Goal: Task Accomplishment & Management: Manage account settings

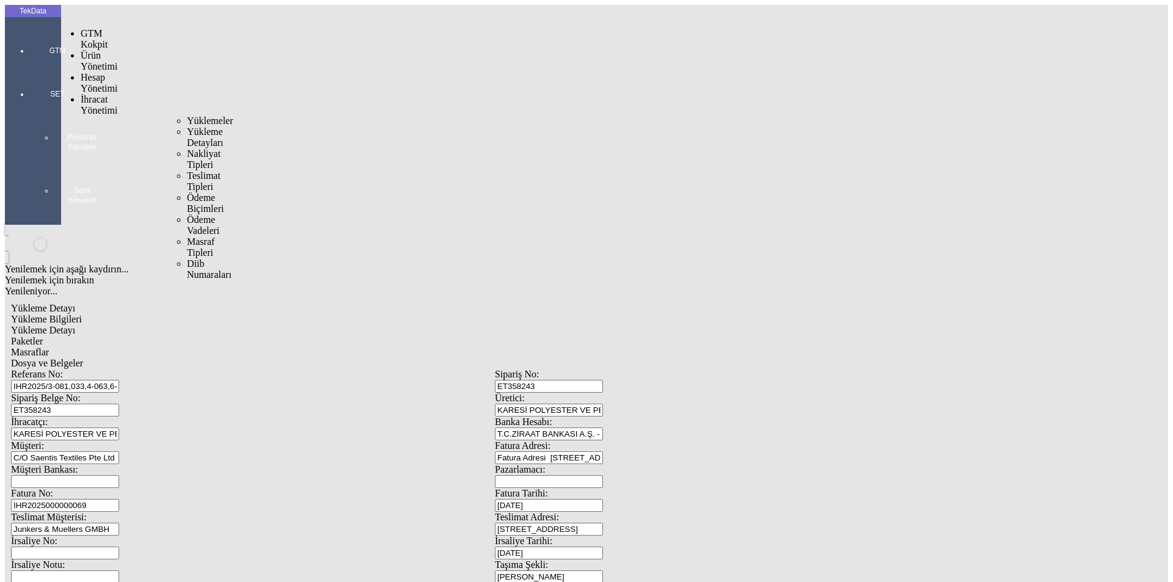
drag, startPoint x: 84, startPoint y: 68, endPoint x: 152, endPoint y: 71, distance: 67.3
click at [88, 94] on span "İhracat Yönetimi" at bounding box center [99, 104] width 37 height 21
click at [187, 116] on span "Yüklemeler" at bounding box center [210, 121] width 46 height 10
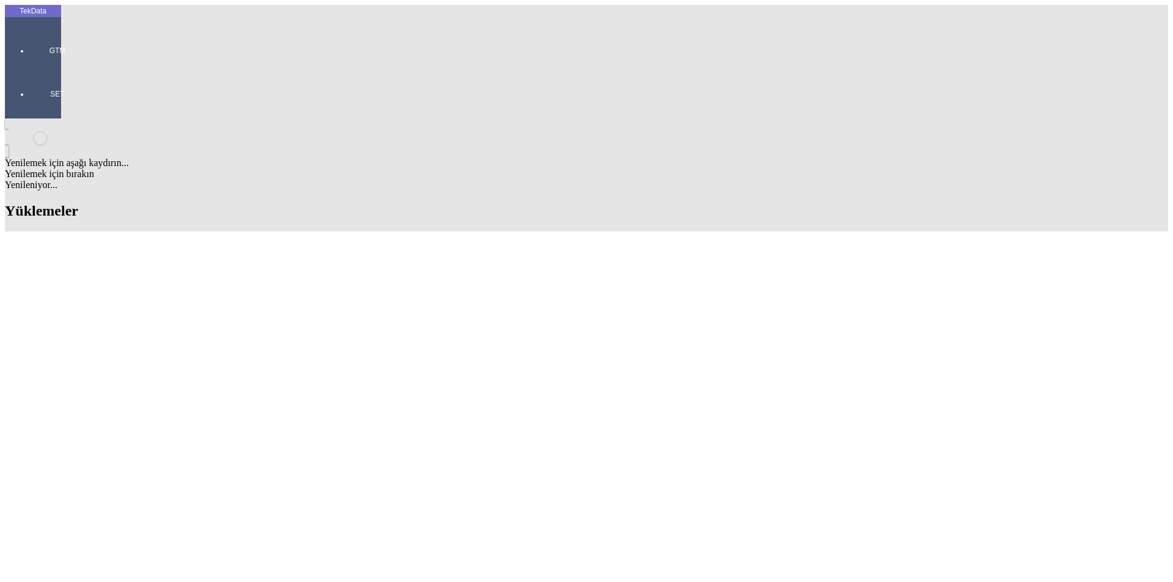
scroll to position [244, 0]
drag, startPoint x: 523, startPoint y: 415, endPoint x: 590, endPoint y: 414, distance: 67.2
copy td "BDF2025000000383"
drag, startPoint x: 522, startPoint y: 366, endPoint x: 587, endPoint y: 364, distance: 65.4
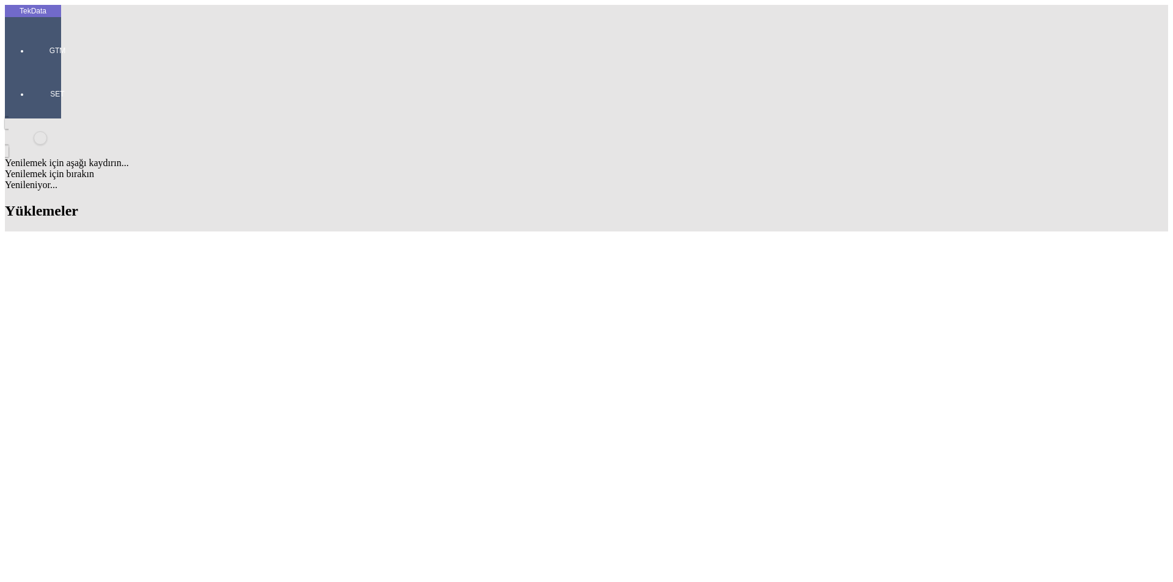
copy td "BDF2025000000385"
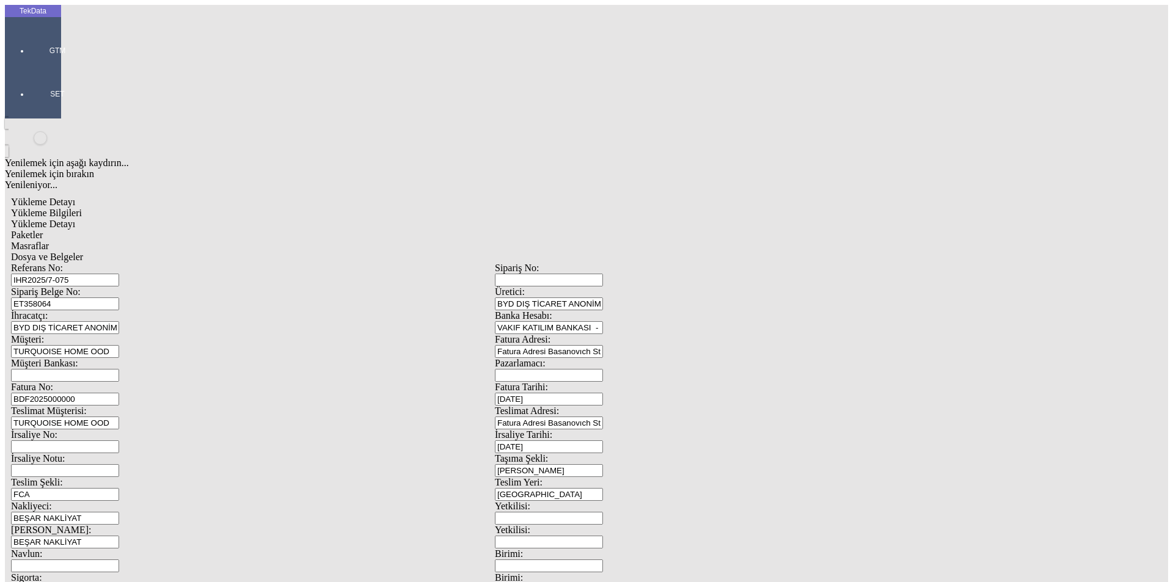
click at [119, 393] on input "BDF2025000000" at bounding box center [65, 399] width 108 height 13
drag, startPoint x: 245, startPoint y: 207, endPoint x: 26, endPoint y: 207, distance: 218.8
click at [26, 207] on div "TekData GTM SET Yenilemek için aşağı kaydırın... Yenilemek için bırakın Yenilen…" at bounding box center [495, 483] width 980 height 957
paste input "385"
type input "BDF2025000000386"
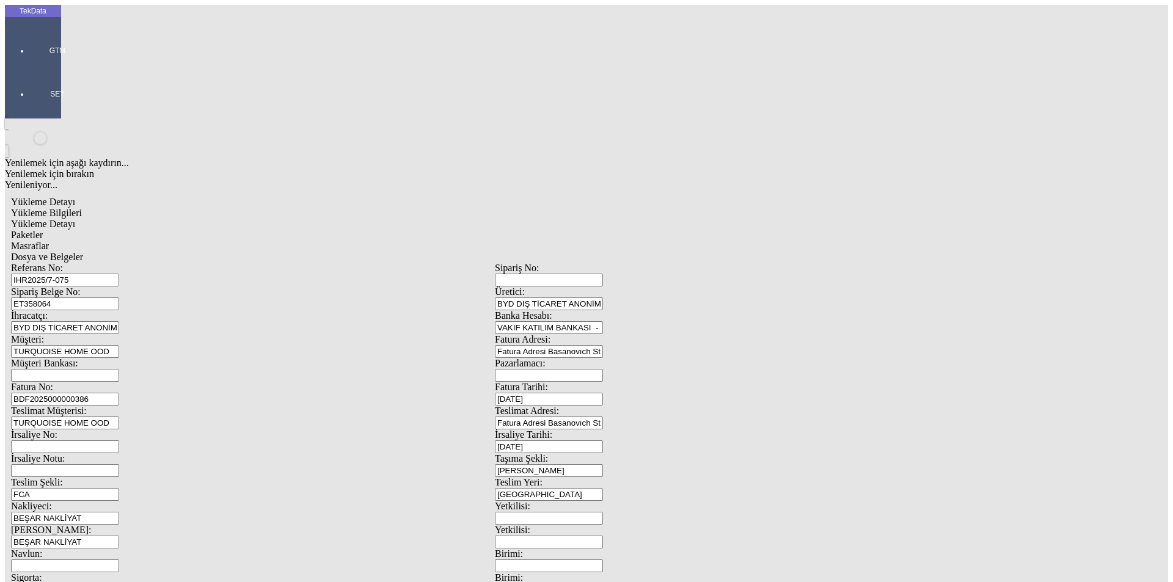
scroll to position [105, 0]
click at [75, 219] on span "Yükleme Detayı" at bounding box center [43, 224] width 64 height 10
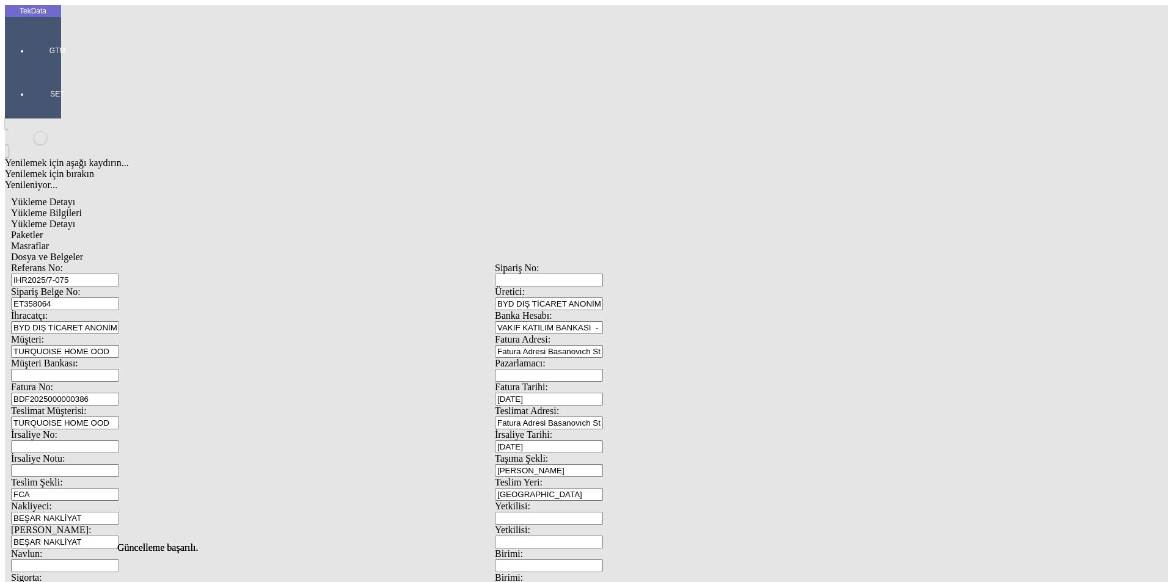
click at [43, 230] on span "Paketler" at bounding box center [27, 235] width 32 height 10
click at [49, 241] on span "Masraflar" at bounding box center [30, 246] width 38 height 10
click at [83, 252] on span "Dosya ve Belgeler" at bounding box center [47, 257] width 72 height 10
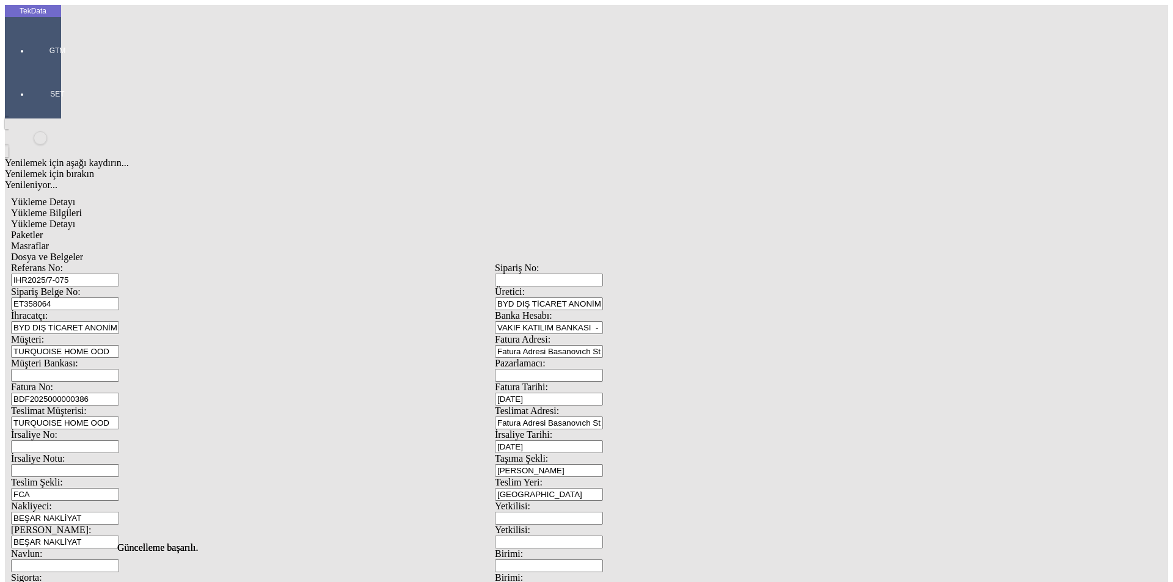
click at [82, 208] on span "Yükleme Bilgileri" at bounding box center [46, 213] width 71 height 10
type input "[DATE]"
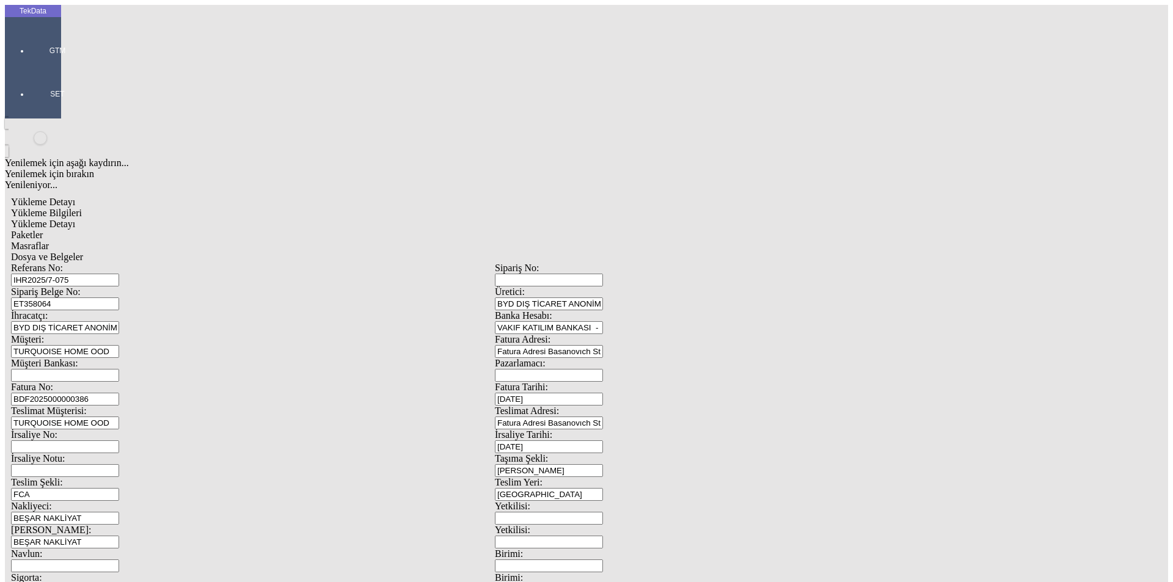
drag, startPoint x: 705, startPoint y: 248, endPoint x: 620, endPoint y: 259, distance: 85.1
click at [623, 430] on div "İrsaliye Tarihi: [DATE]" at bounding box center [737, 442] width 484 height 24
type input "[DATE]"
drag, startPoint x: 222, startPoint y: 313, endPoint x: 95, endPoint y: 321, distance: 127.4
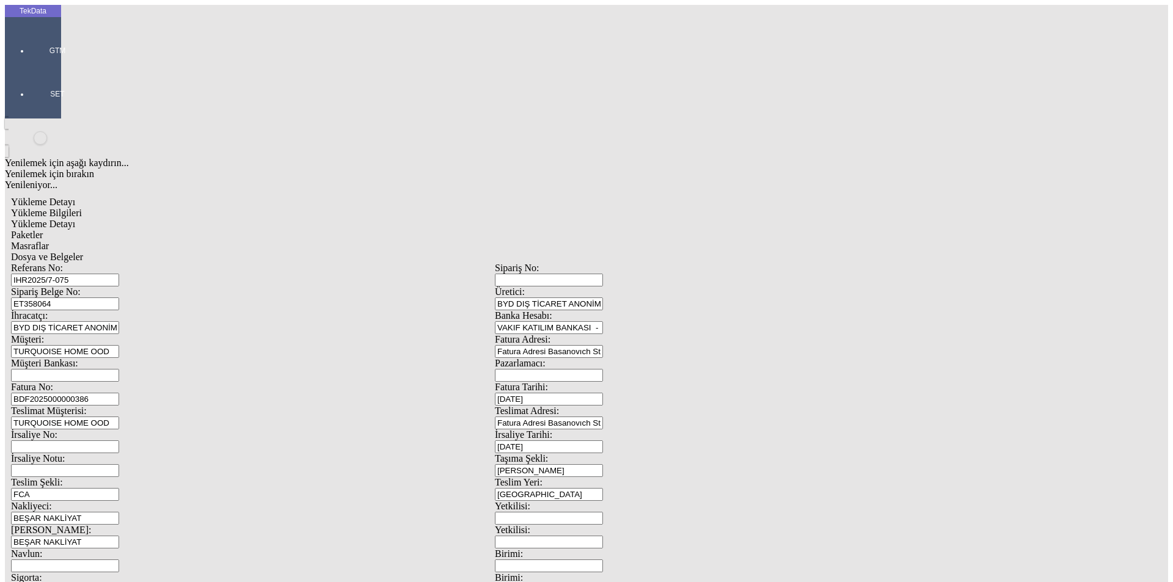
click at [97, 321] on div "Referans No: IHR2025/7-075 Sipariş No: Sipariş Belge No: ET358064 Üretici: BYD …" at bounding box center [495, 549] width 968 height 572
type input "[DATE]"
drag, startPoint x: 194, startPoint y: 426, endPoint x: 109, endPoint y: 430, distance: 85.1
type input "[DATE]"
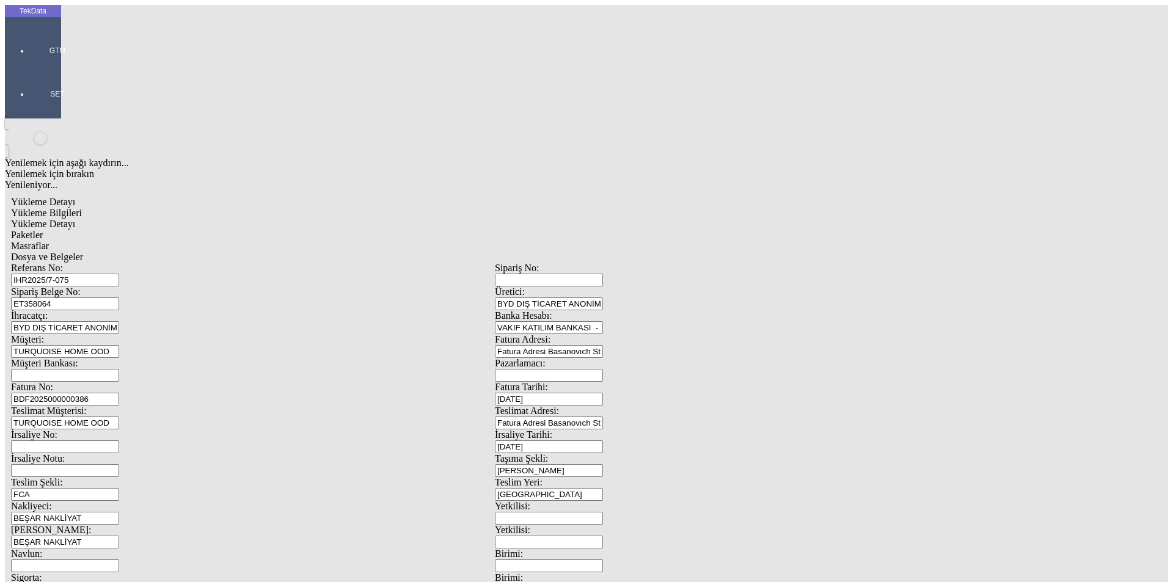
click at [75, 219] on span "Yükleme Detayı" at bounding box center [43, 224] width 64 height 10
click at [43, 230] on span "Paketler" at bounding box center [27, 235] width 32 height 10
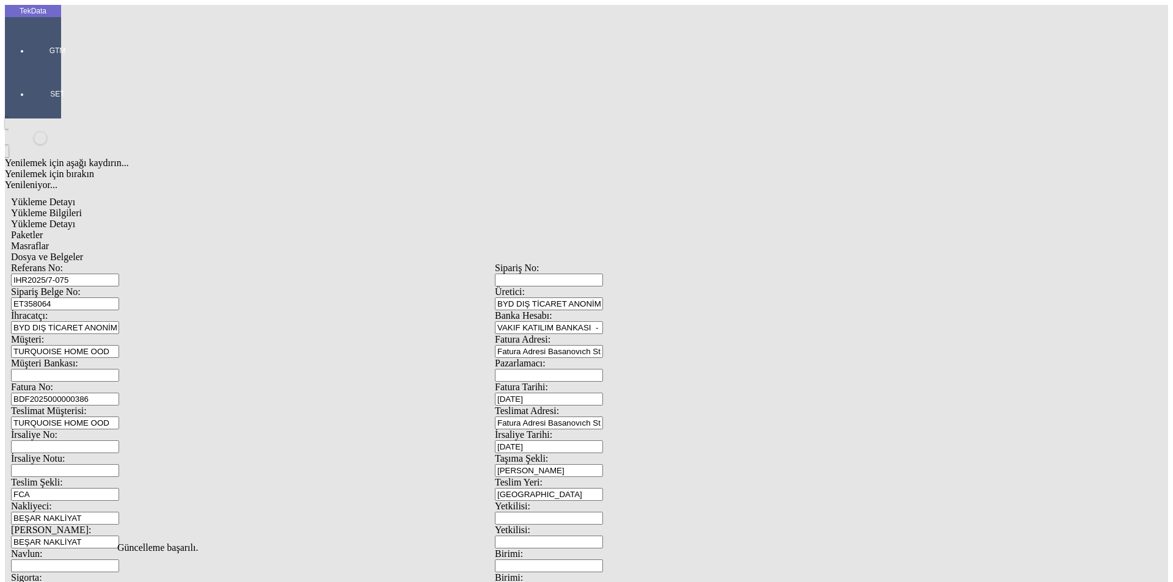
click at [49, 241] on span "Masraflar" at bounding box center [30, 246] width 38 height 10
click at [83, 252] on span "Dosya ve Belgeler" at bounding box center [47, 257] width 72 height 10
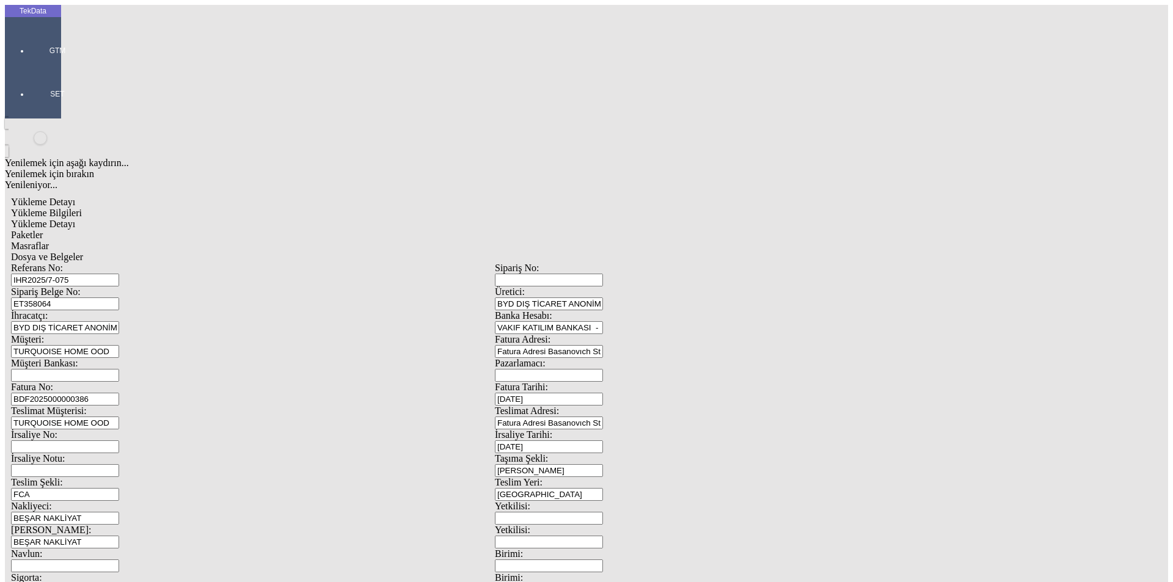
click at [82, 208] on span "Yükleme Bilgileri" at bounding box center [46, 213] width 71 height 10
drag, startPoint x: 223, startPoint y: 111, endPoint x: 106, endPoint y: 111, distance: 116.7
click at [106, 287] on div "Sipariş Belge No: ET358064" at bounding box center [253, 299] width 484 height 24
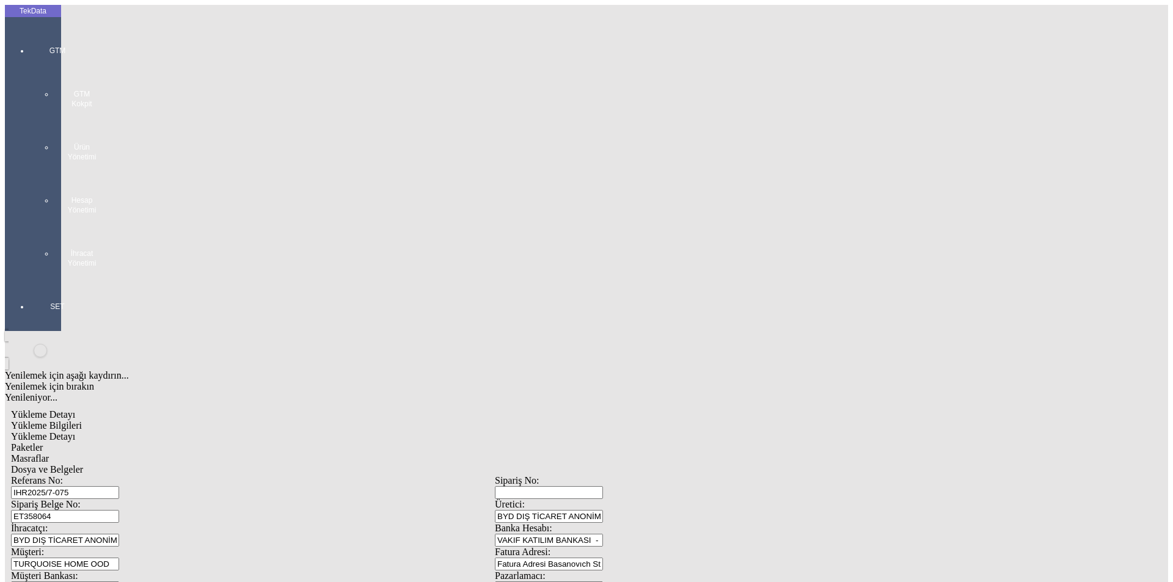
click at [29, 281] on div at bounding box center [57, 281] width 56 height 0
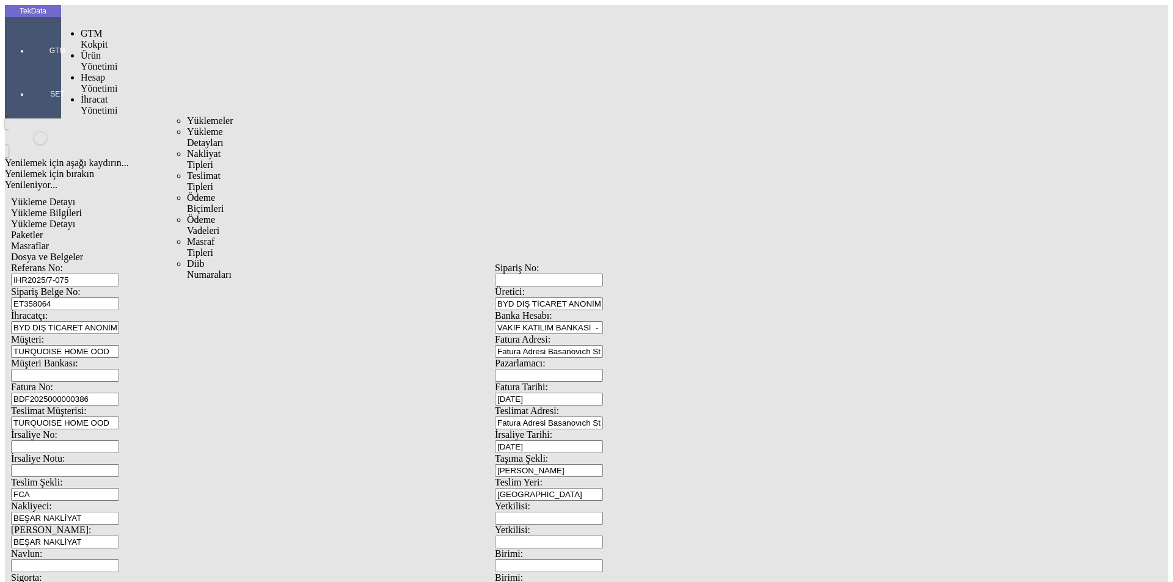
click at [85, 94] on span "İhracat Yönetimi" at bounding box center [99, 104] width 37 height 21
click at [187, 116] on span "Yüklemeler" at bounding box center [210, 121] width 46 height 10
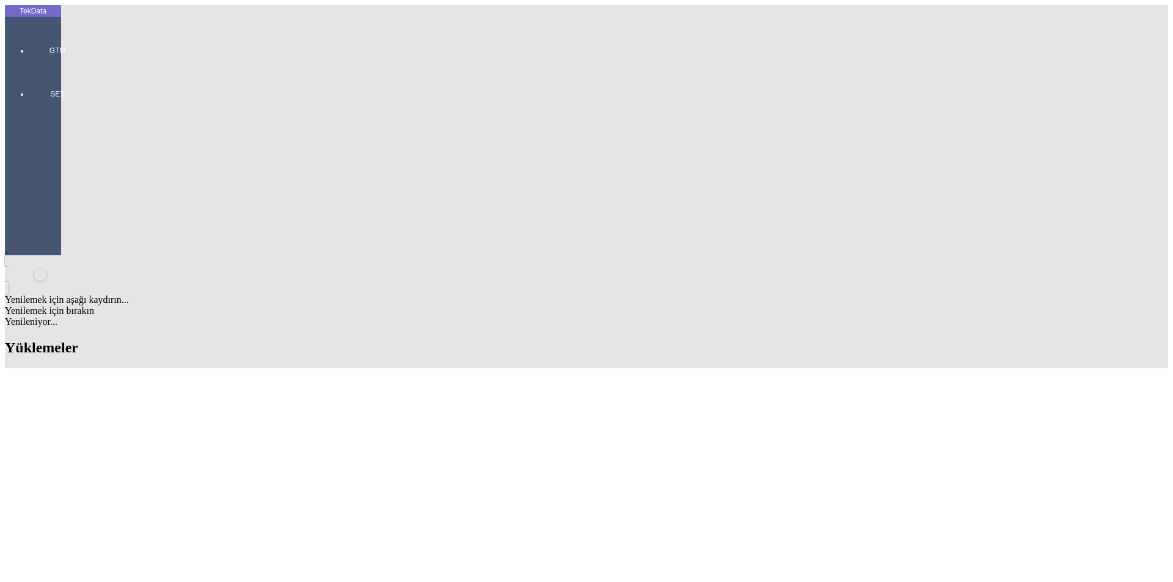
scroll to position [306, 0]
drag, startPoint x: 522, startPoint y: 289, endPoint x: 589, endPoint y: 292, distance: 66.7
copy td "BDF2025000000386"
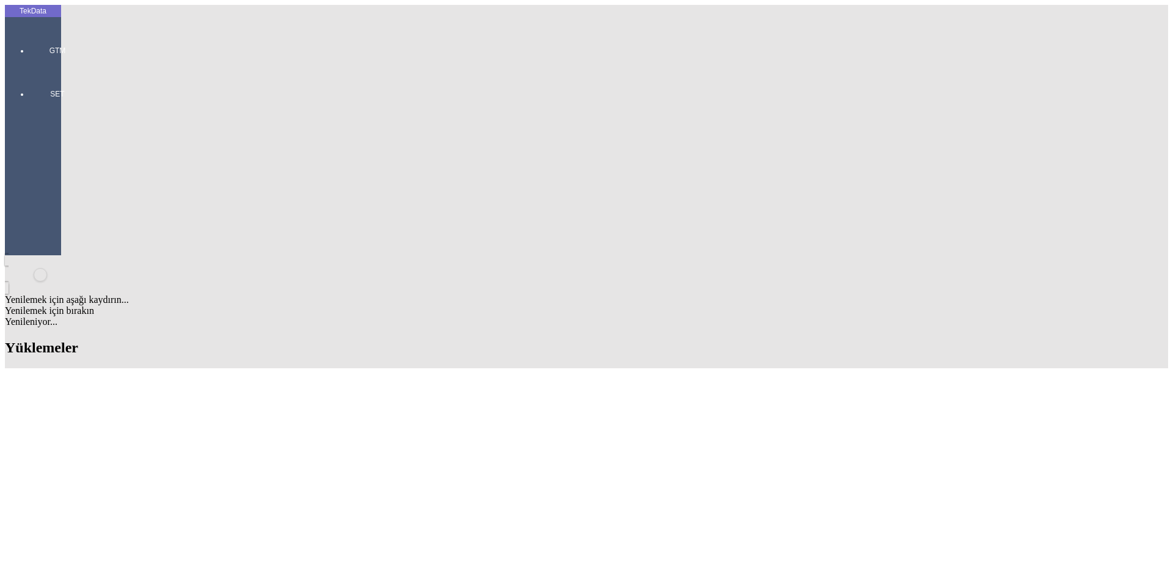
type input "VOIO"
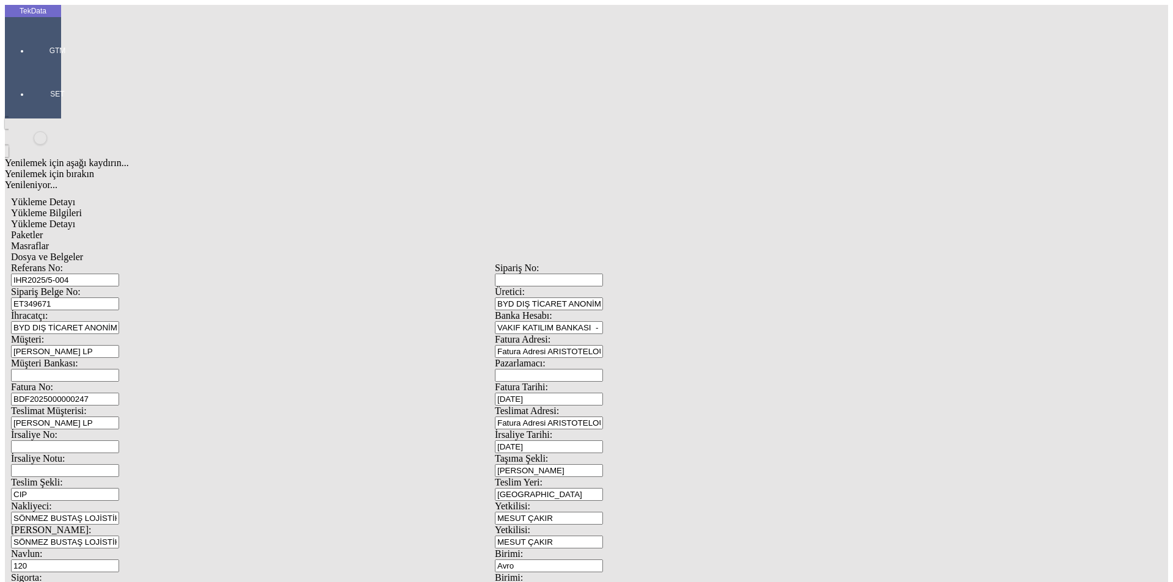
click at [119, 393] on input "BDF2025000000247" at bounding box center [65, 399] width 108 height 13
drag, startPoint x: 263, startPoint y: 206, endPoint x: 61, endPoint y: 210, distance: 201.7
click at [61, 210] on div "Yükleme Detayı Yükleme Bilgileri Yükleme Detayı Paketler Masraflar Dosya ve Bel…" at bounding box center [495, 543] width 980 height 705
paste input "386"
type input "BDF2025000000387"
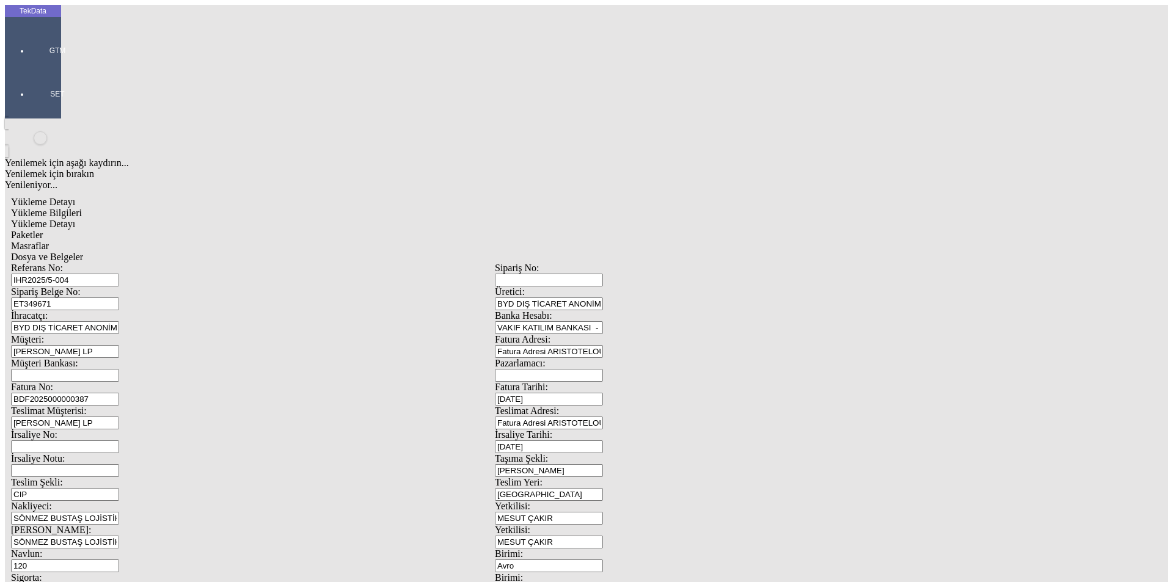
click at [119, 274] on input "IHR2025/5-004" at bounding box center [65, 280] width 108 height 13
drag, startPoint x: 245, startPoint y: 91, endPoint x: 103, endPoint y: 78, distance: 143.0
click at [103, 263] on div "Referans No: [STREET_ADDRESS] ET349671 Üretici: BYD DIŞ TİCARET ANONİM ŞİRKETİ …" at bounding box center [495, 549] width 968 height 572
paste input "8-009, IHR2025/8-010"
type input "IHR2025/8-009, IHR2025/8-010"
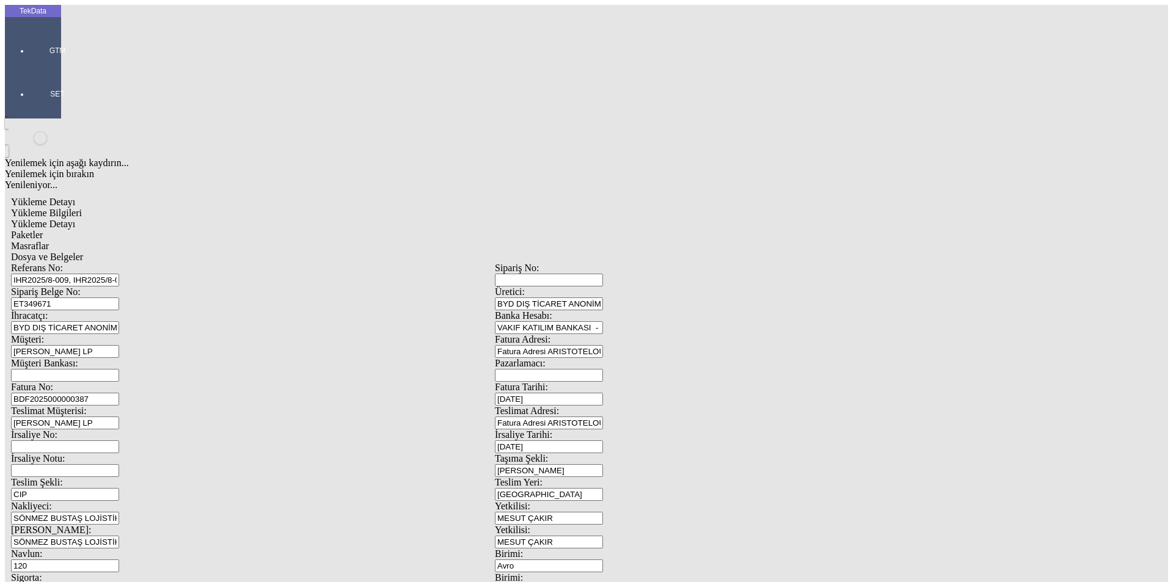
drag, startPoint x: 211, startPoint y: 110, endPoint x: 103, endPoint y: 96, distance: 109.1
click at [103, 263] on div "Referans No: IHR2025/8-009, IHR2025/8-010 [STREET_ADDRESS] ET349671 Üretici: BY…" at bounding box center [495, 549] width 968 height 572
paste input "5839"
type input "ET358391"
drag, startPoint x: 741, startPoint y: 202, endPoint x: 617, endPoint y: 205, distance: 124.7
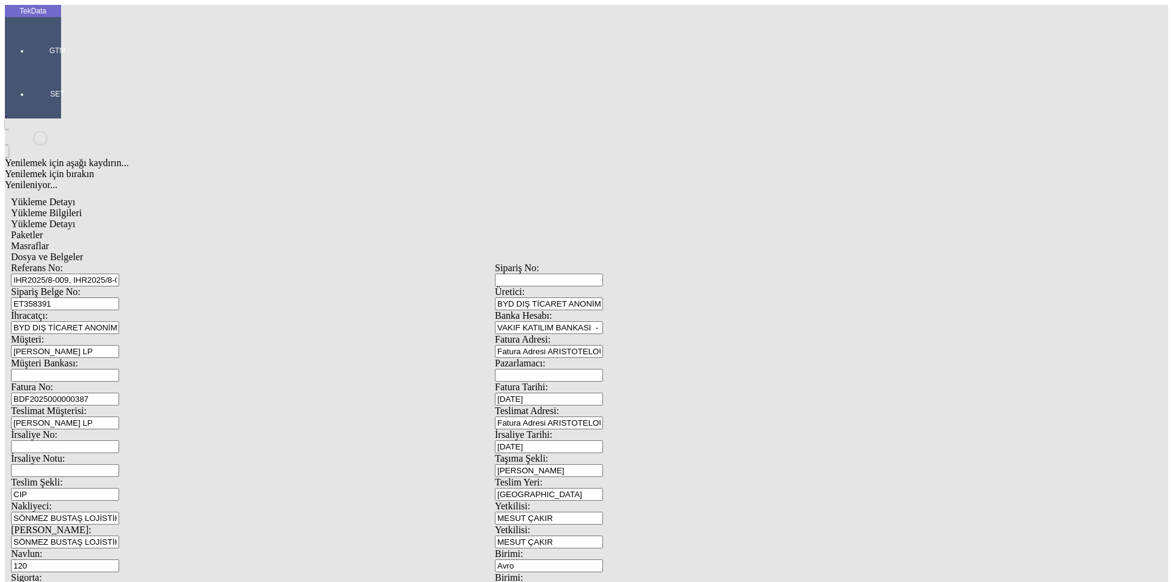
click at [617, 382] on div "Fatura Tarihi: [DATE]" at bounding box center [737, 394] width 484 height 24
type input "[DATE]"
drag, startPoint x: 754, startPoint y: 248, endPoint x: 578, endPoint y: 243, distance: 176.1
click at [582, 430] on div "İrsaliye No: İrsaliye Tarihi: [DATE]" at bounding box center [495, 442] width 968 height 24
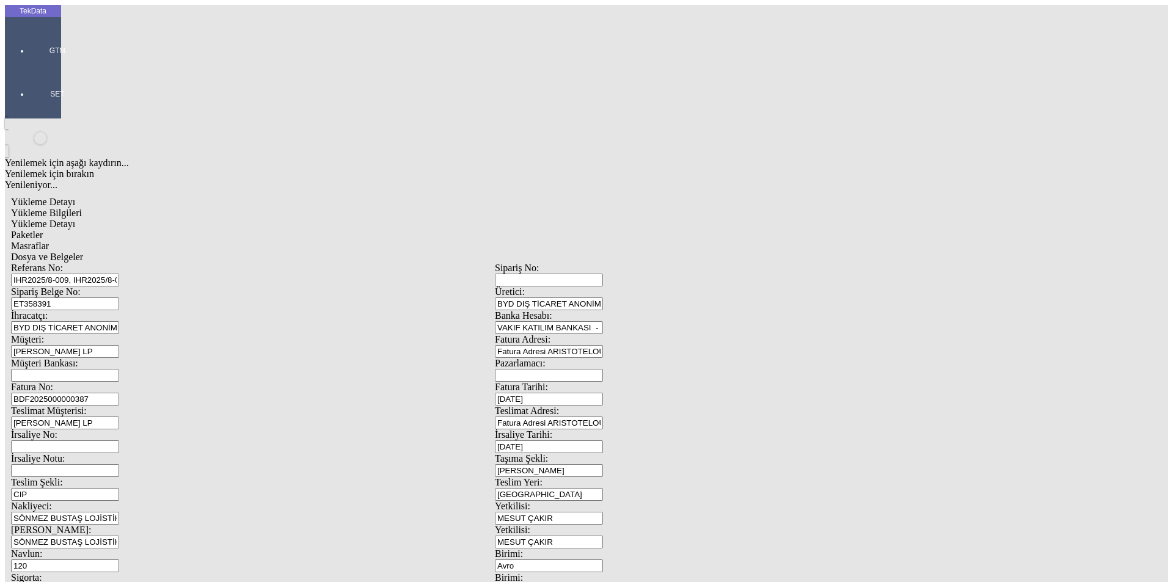
type input "[DATE]"
click at [119, 560] on input "120" at bounding box center [65, 566] width 108 height 13
drag, startPoint x: 209, startPoint y: 262, endPoint x: 59, endPoint y: 257, distance: 150.4
click at [59, 257] on tek-global-detail "Yükleme Detayı Yükleme Bilgileri Yükleme Detayı Paketler Masraflar Dosya ve Bel…" at bounding box center [495, 543] width 980 height 705
type input "150"
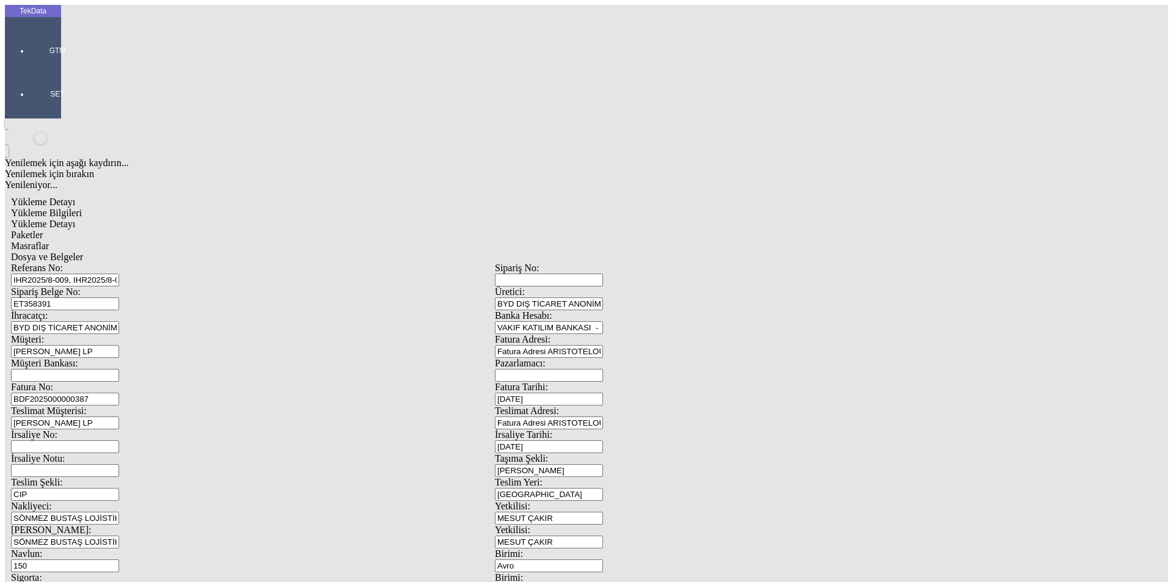
drag, startPoint x: 40, startPoint y: 309, endPoint x: 17, endPoint y: 300, distance: 25.3
click at [21, 309] on div "TekData GTM SET Yenilemek için aşağı kaydırın... Yenilemek için bırakın Yenilen…" at bounding box center [495, 483] width 980 height 957
type input "[DATE]"
drag, startPoint x: 230, startPoint y: 422, endPoint x: 30, endPoint y: 413, distance: 200.7
click at [51, 417] on div "TekData GTM SET Yenilemek için aşağı kaydırın... Yenilemek için bırakın Yenilen…" at bounding box center [495, 483] width 980 height 957
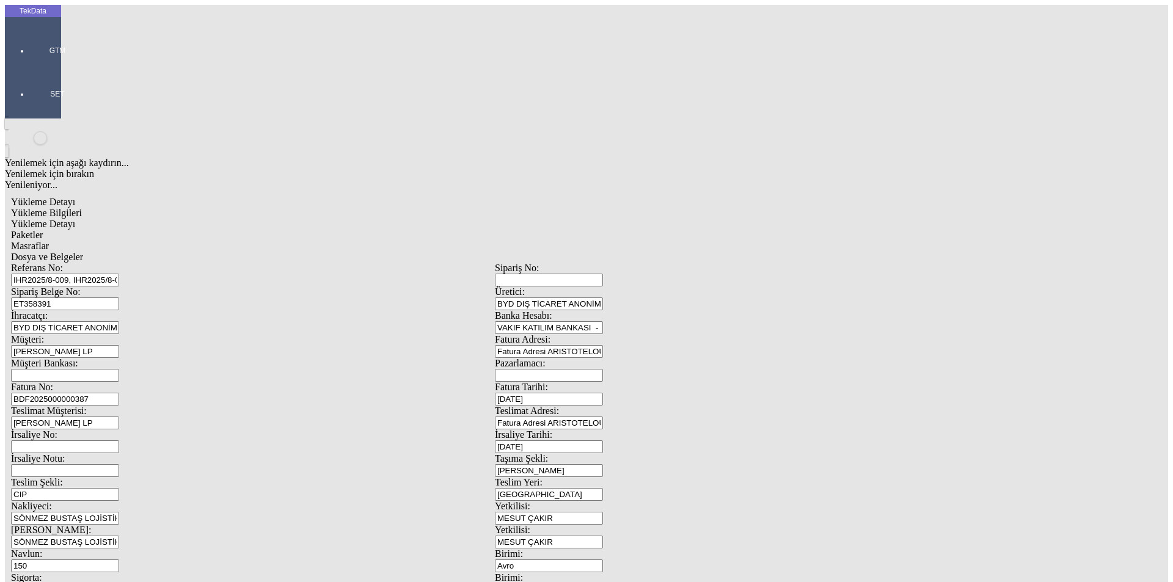
type input "[DATE]"
drag, startPoint x: 212, startPoint y: 473, endPoint x: 36, endPoint y: 479, distance: 176.1
click at [62, 480] on div "Yükleme Detayı Yükleme Bilgileri Yükleme Detayı Paketler Masraflar Dosya ve Bel…" at bounding box center [495, 543] width 980 height 705
type input "555.75"
drag, startPoint x: 652, startPoint y: 477, endPoint x: 636, endPoint y: 481, distance: 16.5
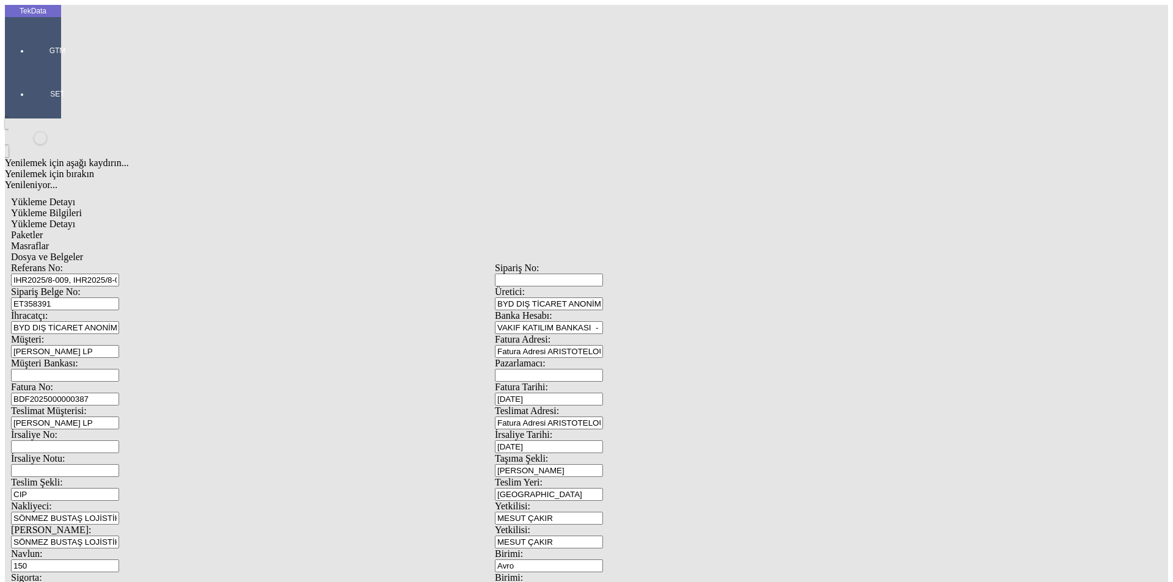
click at [636, 481] on div "Referans No: IHR2025/8-009, IHR2025/8-010 [STREET_ADDRESS]: BYD DIŞ TİCARET ANO…" at bounding box center [495, 549] width 968 height 572
type input "562.15"
click at [184, 219] on div "Yükleme Detayı" at bounding box center [495, 224] width 968 height 11
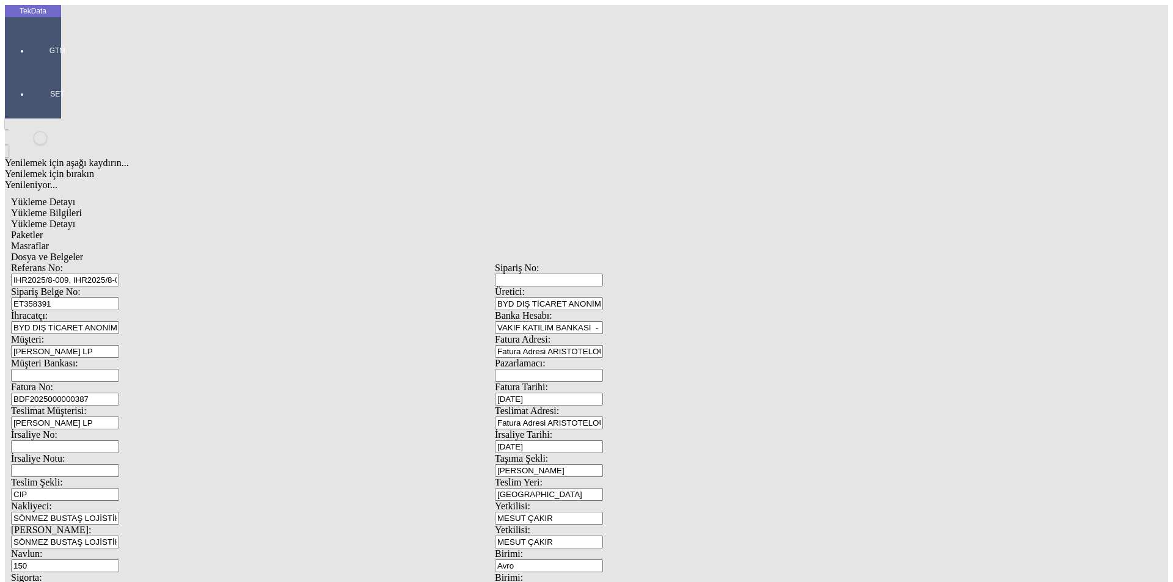
drag, startPoint x: 210, startPoint y: 193, endPoint x: 90, endPoint y: 183, distance: 119.6
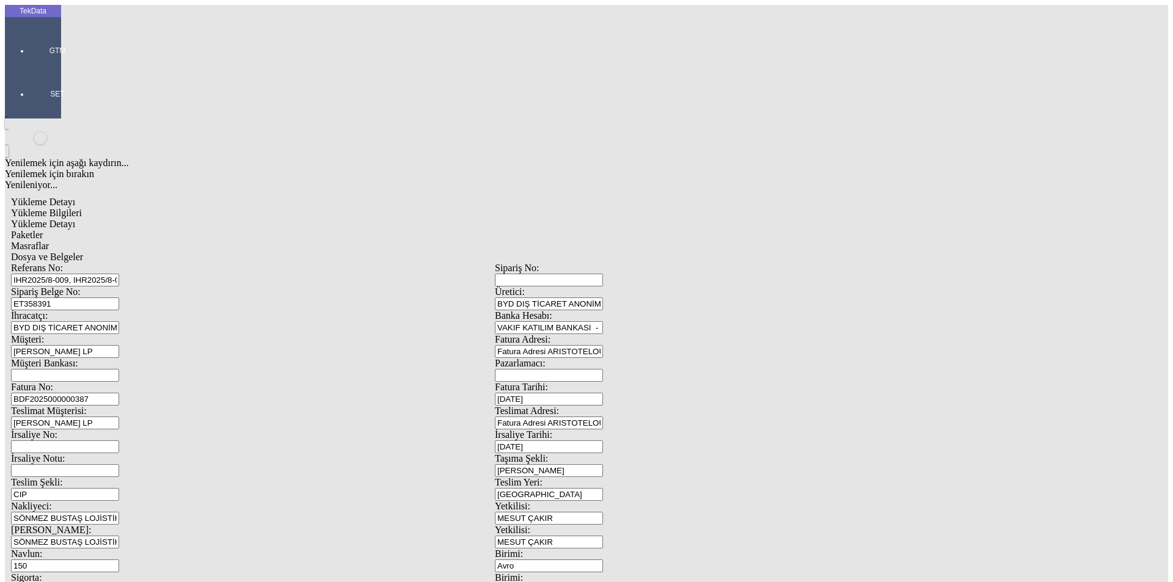
type input "696.7"
drag, startPoint x: 716, startPoint y: 228, endPoint x: 549, endPoint y: 231, distance: 166.9
type input "182.15"
drag, startPoint x: 38, startPoint y: 265, endPoint x: 0, endPoint y: 268, distance: 38.1
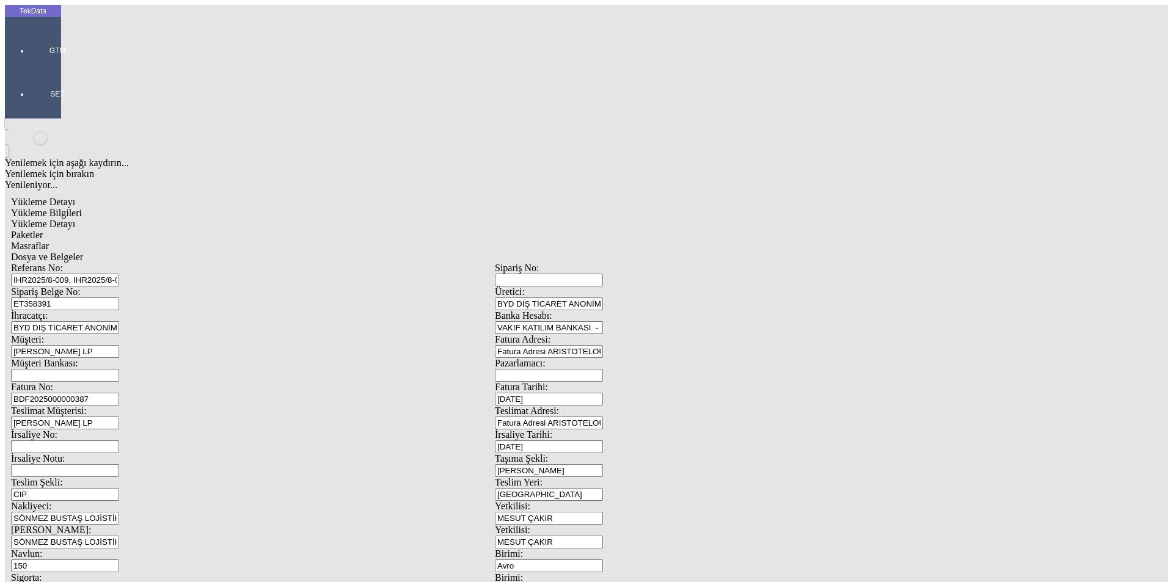
type input "184.7"
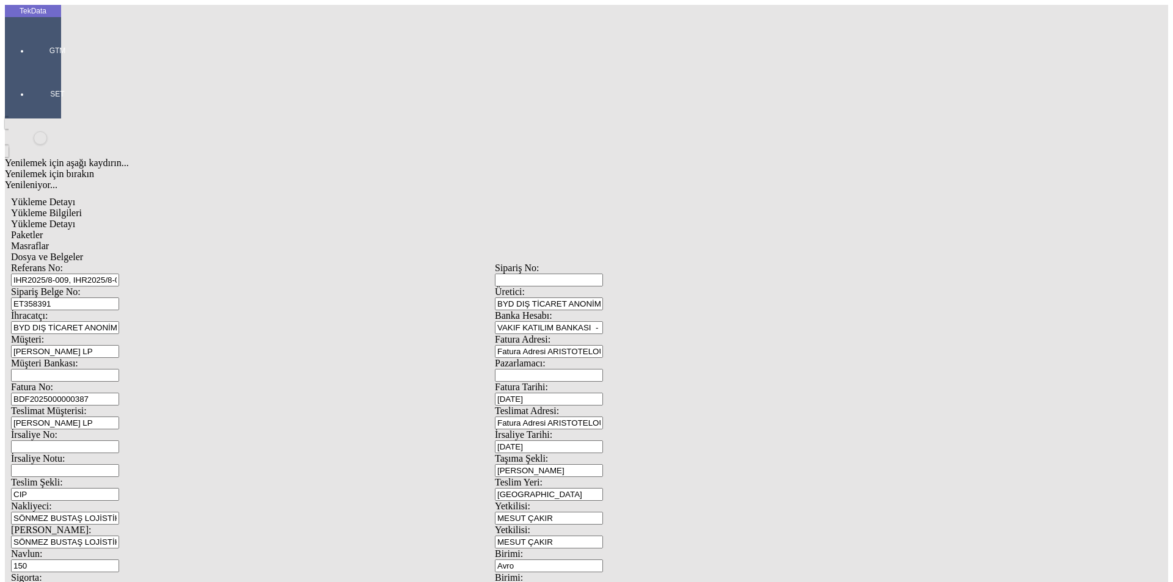
type input "372"
drag, startPoint x: 726, startPoint y: 248, endPoint x: 616, endPoint y: 248, distance: 110.0
type input "239.35"
drag, startPoint x: 166, startPoint y: 266, endPoint x: 95, endPoint y: 266, distance: 70.3
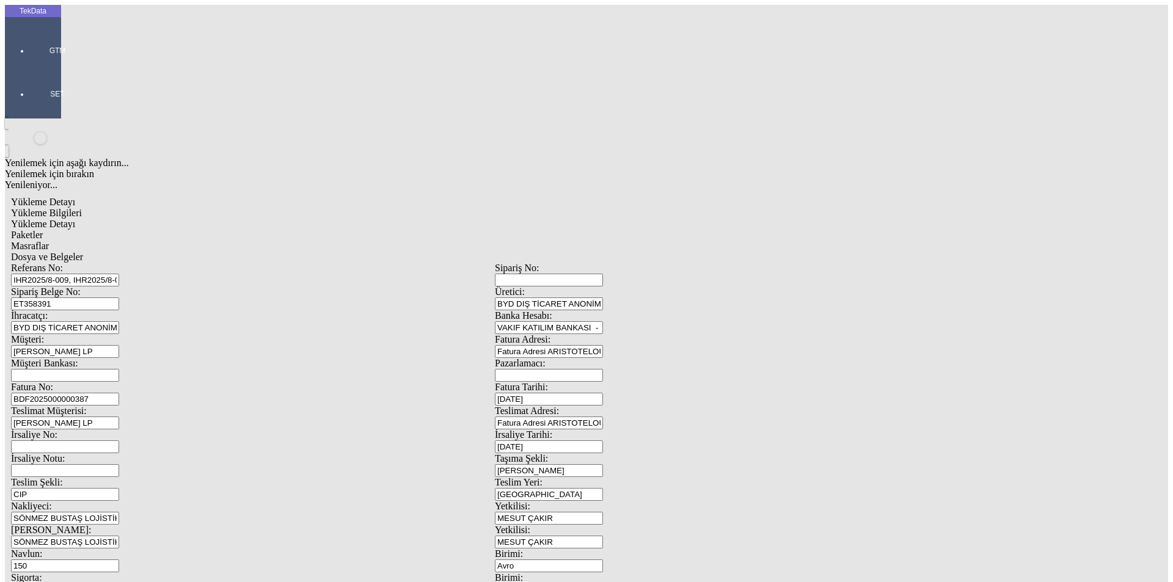
type input "242.25"
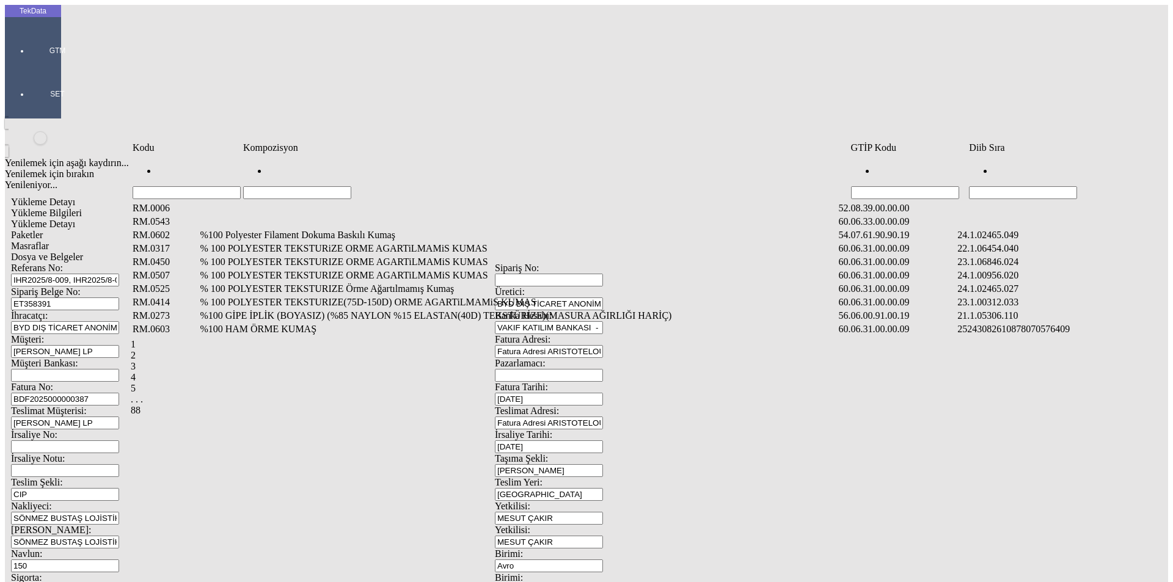
click at [1015, 186] on input "Hücreyi Filtrele" at bounding box center [1023, 192] width 108 height 13
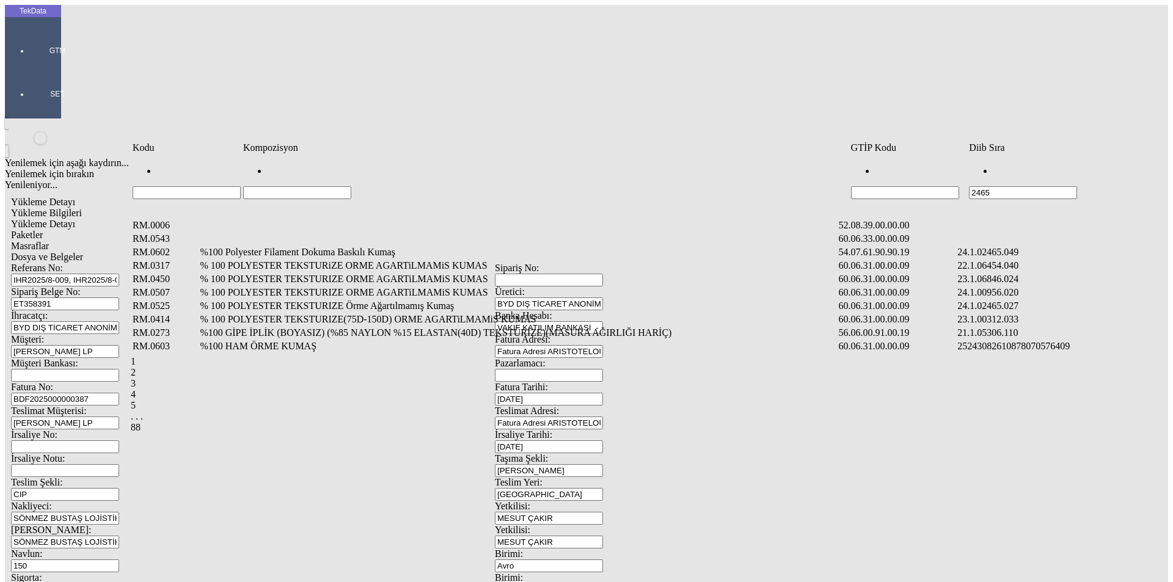
type input "2465"
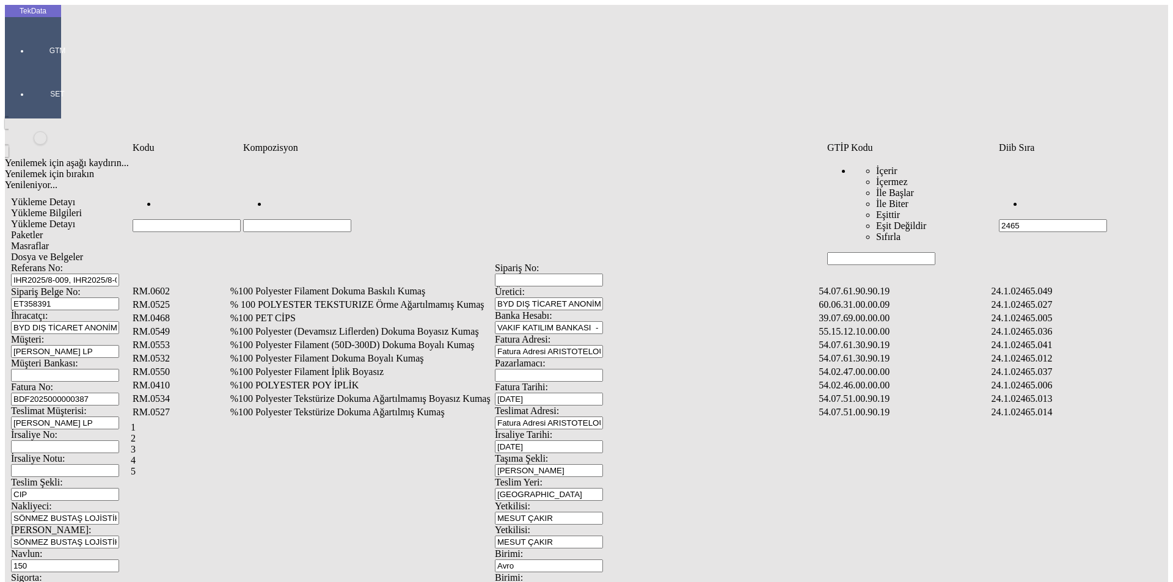
click at [351, 219] on input "Hücreyi Filtrele" at bounding box center [297, 225] width 108 height 13
type input "%50"
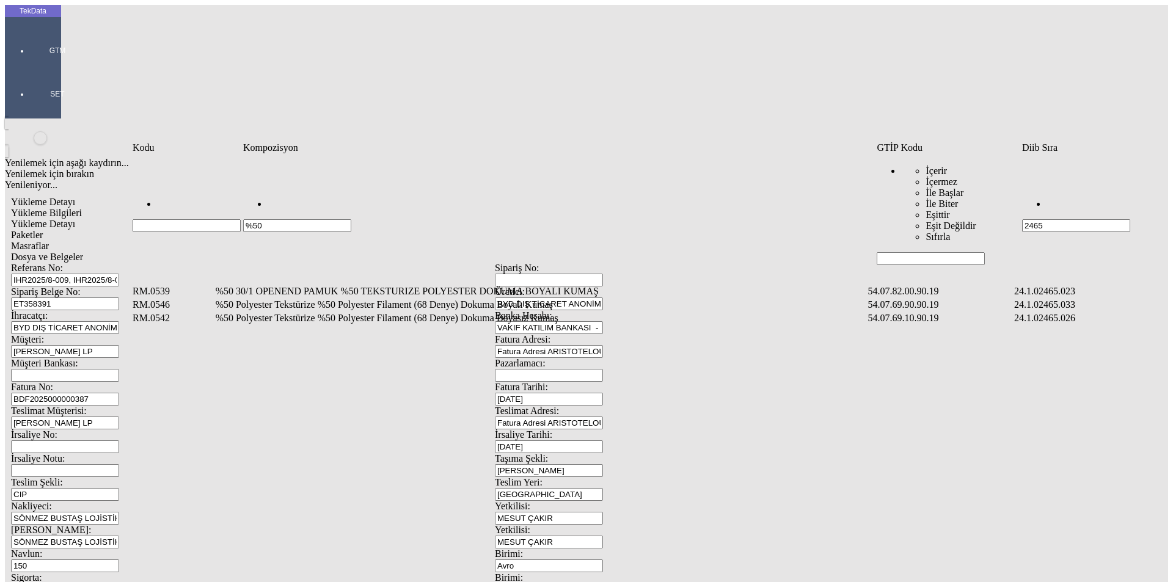
click at [358, 299] on td "%50 Polyester Tekstürize %50 Polyester Filament (68 Denye) Dokuma Boyalı Kumaş" at bounding box center [541, 305] width 652 height 12
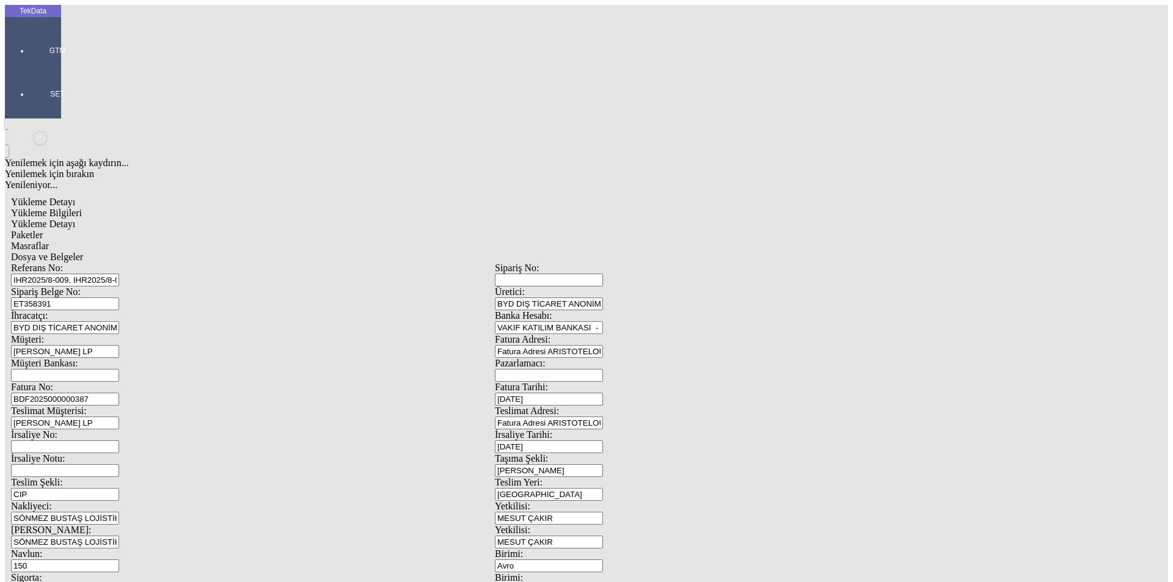
type input "190"
click at [685, 221] on div "Metre" at bounding box center [908, 226] width 484 height 11
type input "Metre"
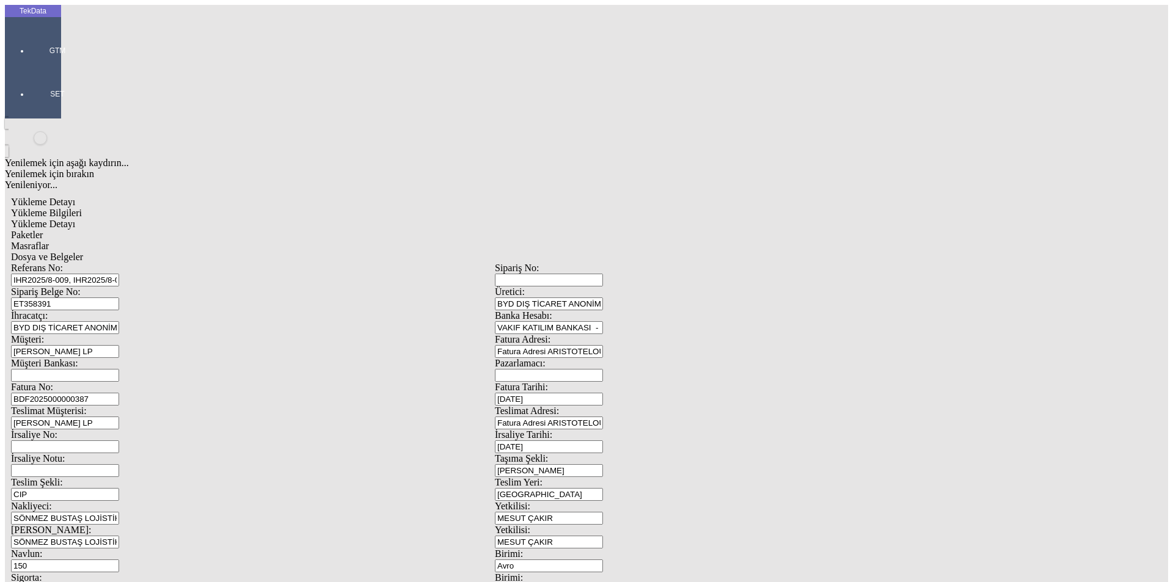
type input "4"
click at [683, 267] on div "Avro" at bounding box center [908, 272] width 484 height 11
type input "Avro"
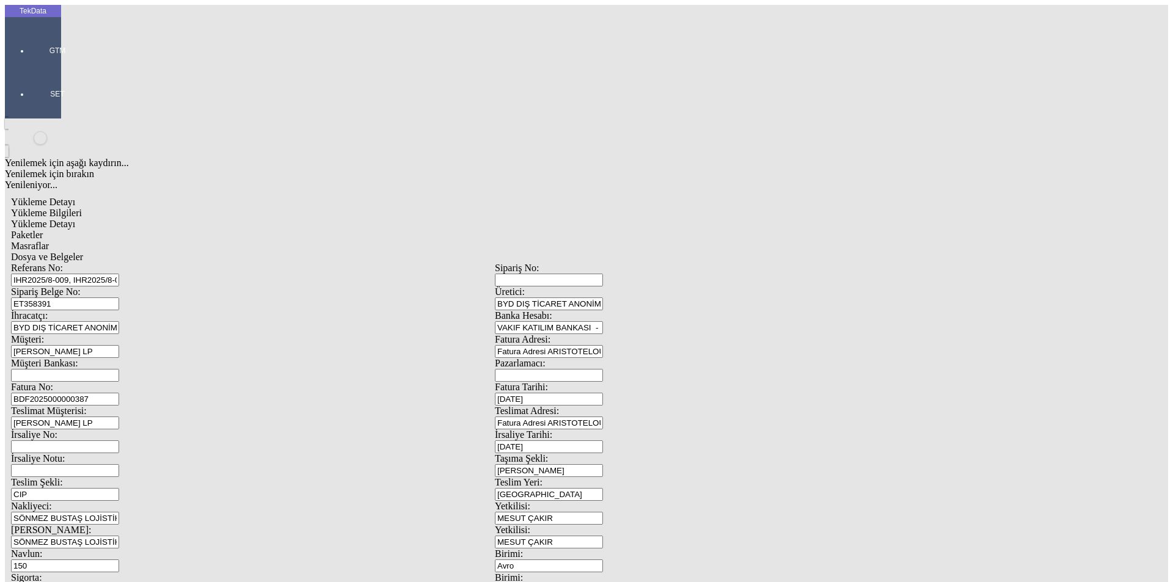
type input "300"
type input "134.25"
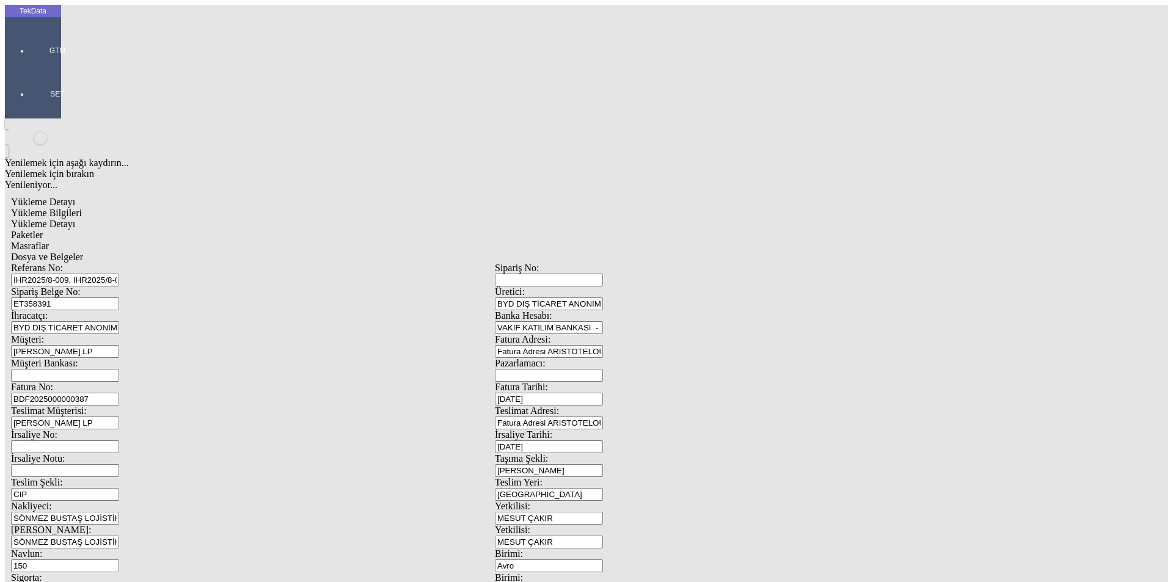
type input "135.2"
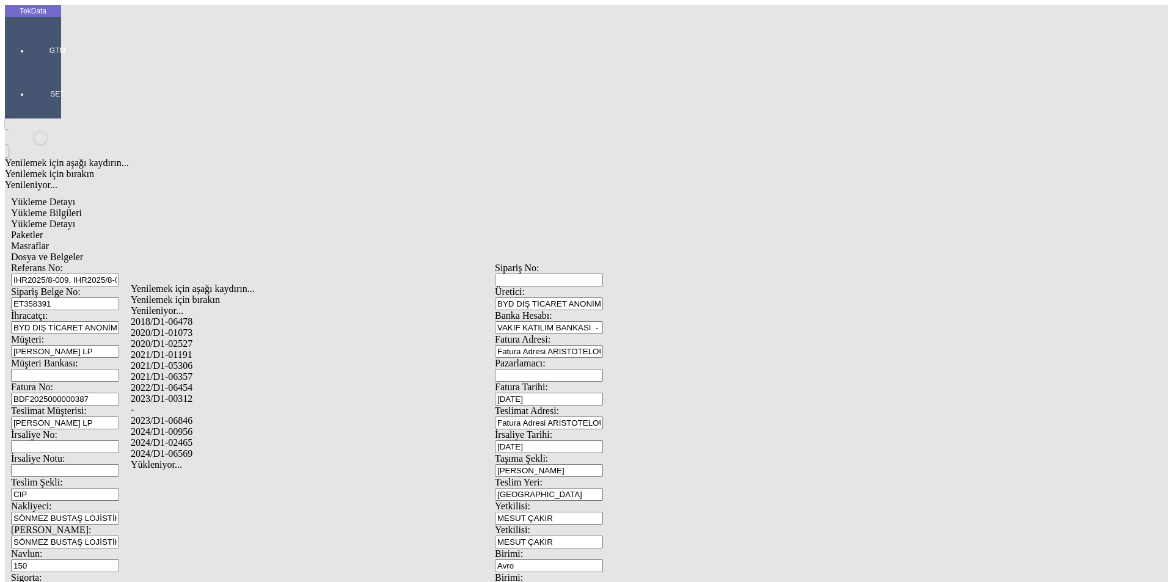
click at [189, 438] on div "2024/D1-02465" at bounding box center [368, 443] width 475 height 11
type input "2024/D1-02465"
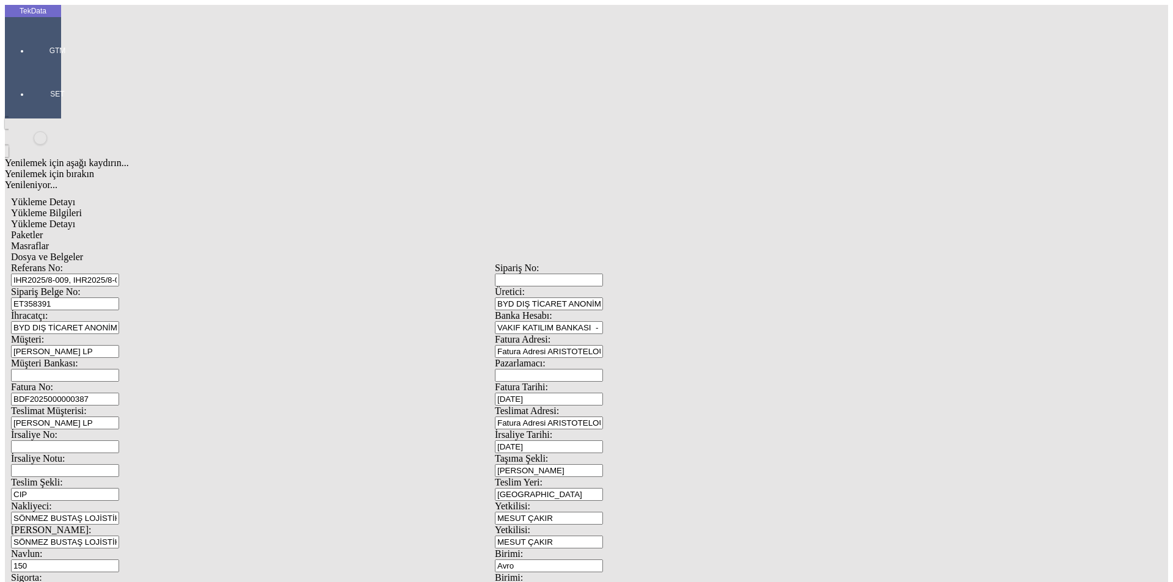
click at [43, 230] on span "Paketler" at bounding box center [27, 235] width 32 height 10
drag, startPoint x: 677, startPoint y: 138, endPoint x: 609, endPoint y: 138, distance: 67.8
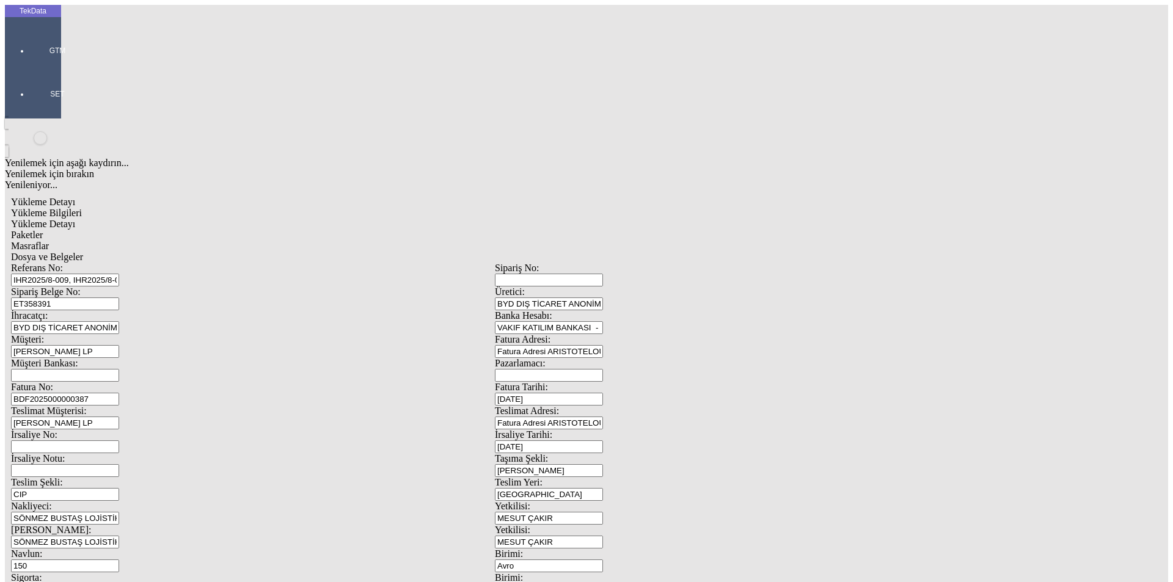
type input "4"
drag, startPoint x: 702, startPoint y: 142, endPoint x: 616, endPoint y: 155, distance: 87.1
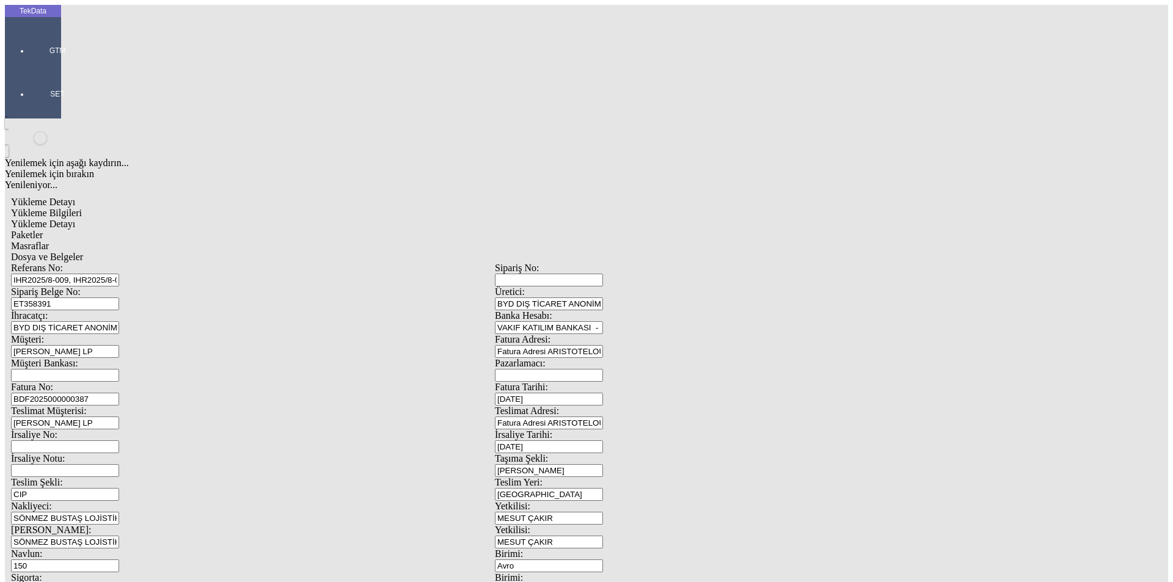
type input "8"
drag, startPoint x: 361, startPoint y: 61, endPoint x: 379, endPoint y: 61, distance: 18.3
click at [49, 241] on span "Masraflar" at bounding box center [30, 246] width 38 height 10
click at [83, 252] on span "Dosya ve Belgeler" at bounding box center [47, 257] width 72 height 10
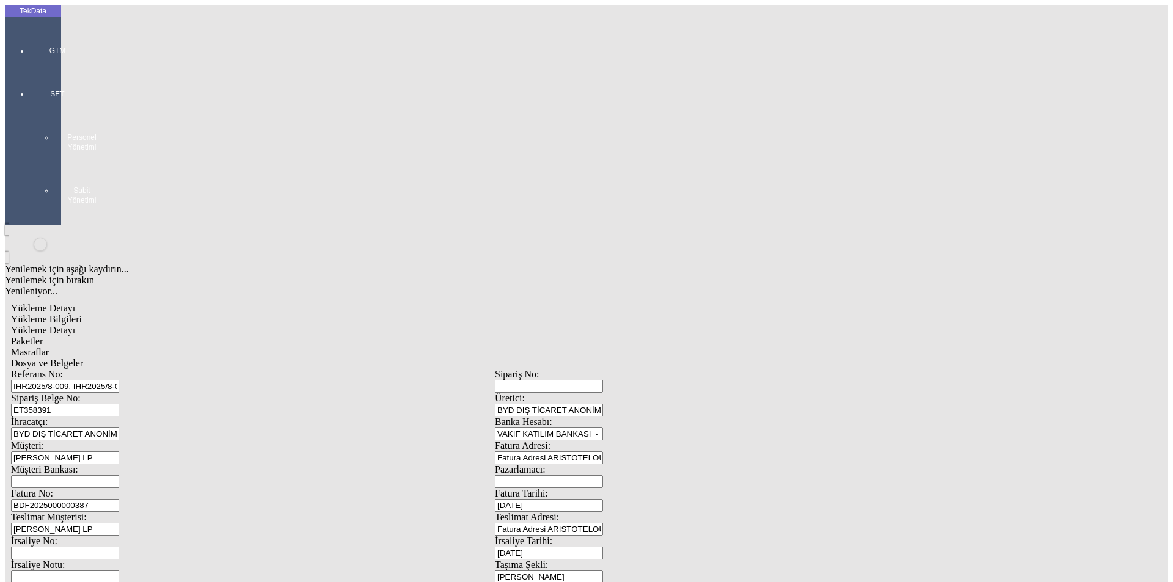
click at [83, 358] on span "Dosya ve Belgeler" at bounding box center [47, 363] width 72 height 10
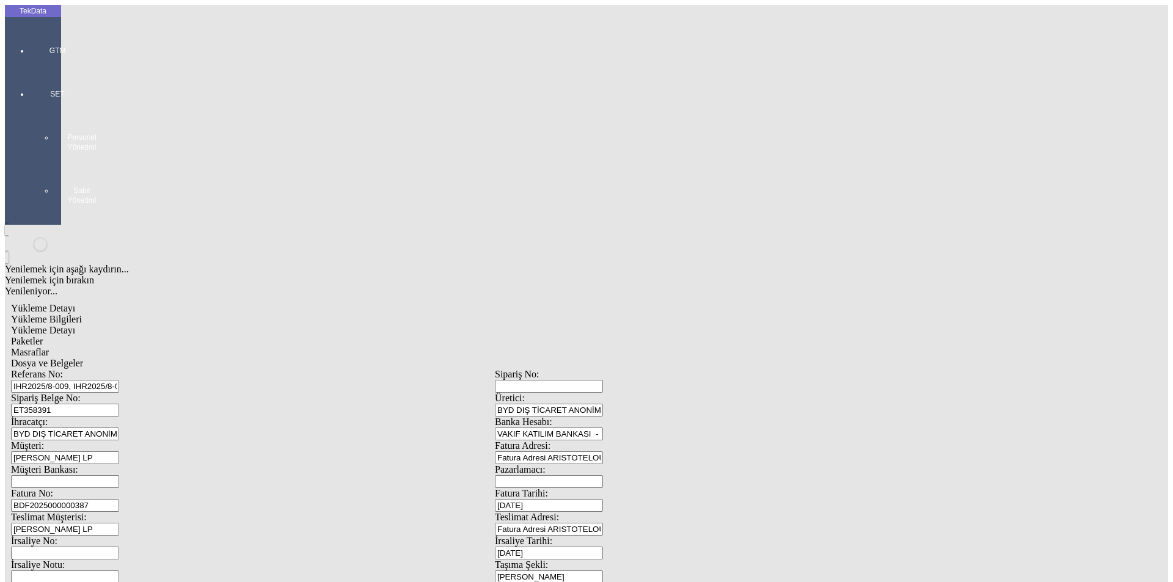
click at [33, 45] on div "GTM" at bounding box center [57, 45] width 56 height 43
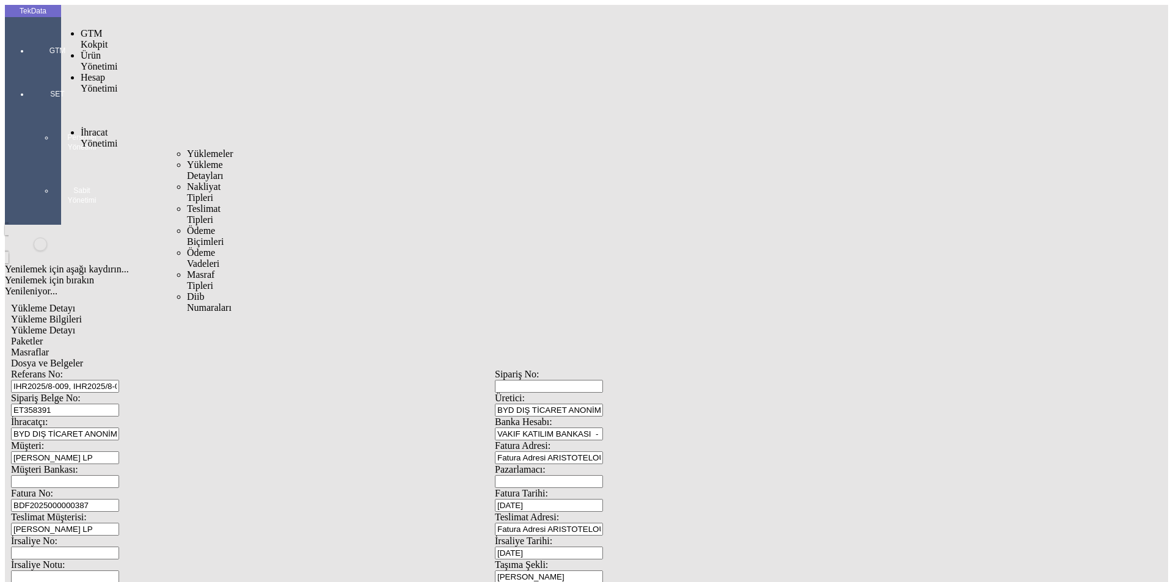
drag, startPoint x: 98, startPoint y: 68, endPoint x: 106, endPoint y: 68, distance: 8.6
click at [104, 127] on span "İhracat Yönetimi" at bounding box center [99, 137] width 37 height 21
click at [187, 149] on span "Yüklemeler" at bounding box center [210, 154] width 46 height 10
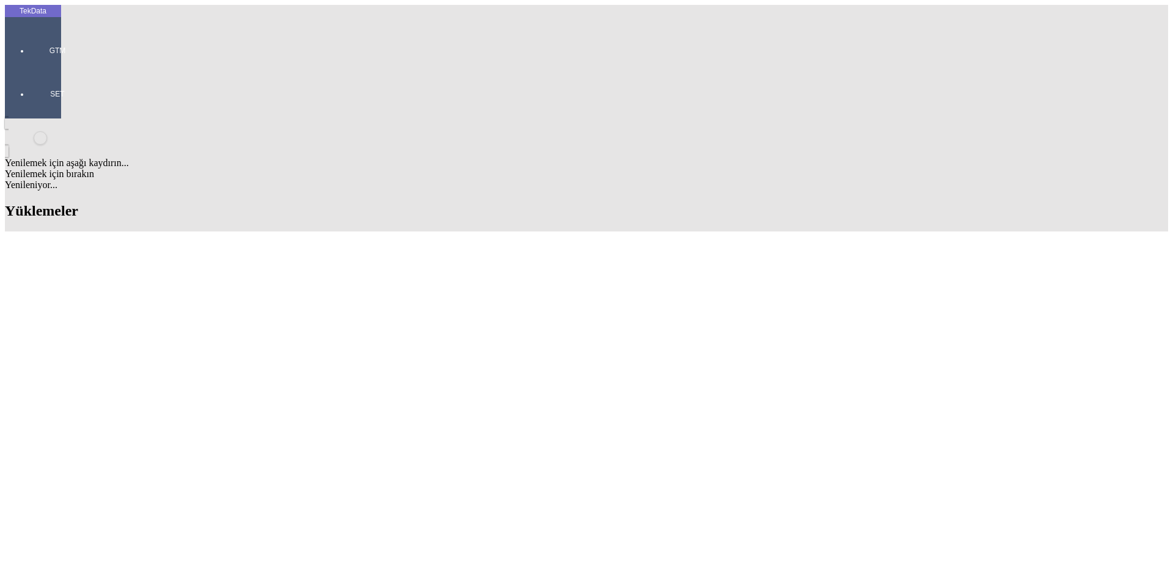
drag, startPoint x: 226, startPoint y: 293, endPoint x: 156, endPoint y: 293, distance: 69.7
copy tr "ET349671"
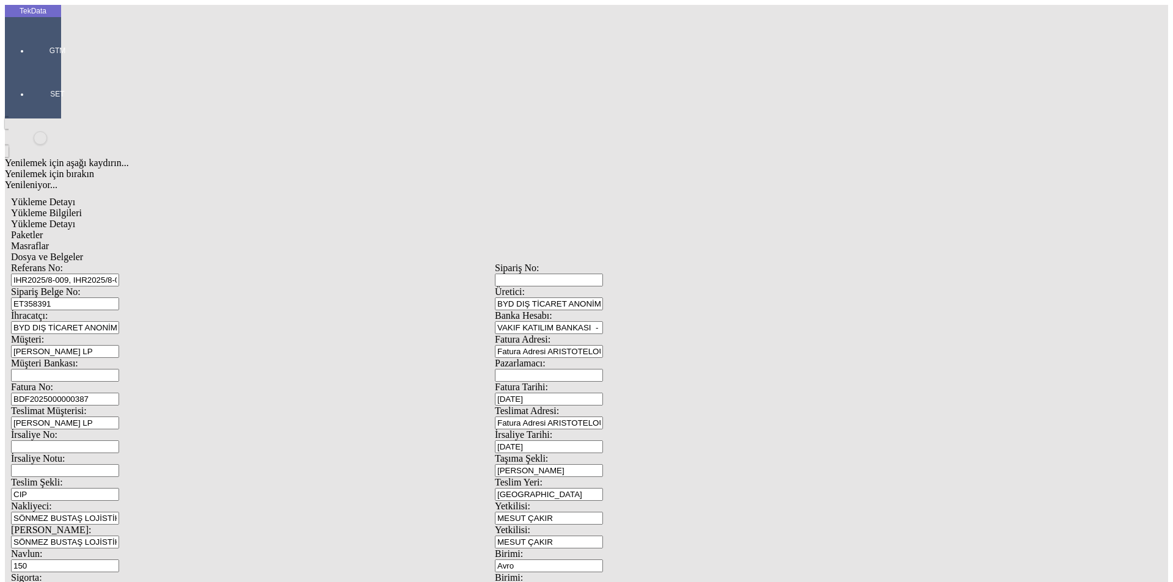
drag, startPoint x: 1087, startPoint y: 313, endPoint x: 98, endPoint y: 84, distance: 1015.5
click at [98, 263] on div "Referans No: IHR2025/8-009, IHR2025/8-010" at bounding box center [253, 275] width 484 height 24
drag, startPoint x: 233, startPoint y: 111, endPoint x: 130, endPoint y: 112, distance: 103.9
click at [130, 287] on div "Sipariş Belge No: ET358391" at bounding box center [253, 299] width 484 height 24
drag, startPoint x: 284, startPoint y: 90, endPoint x: 10, endPoint y: 86, distance: 273.8
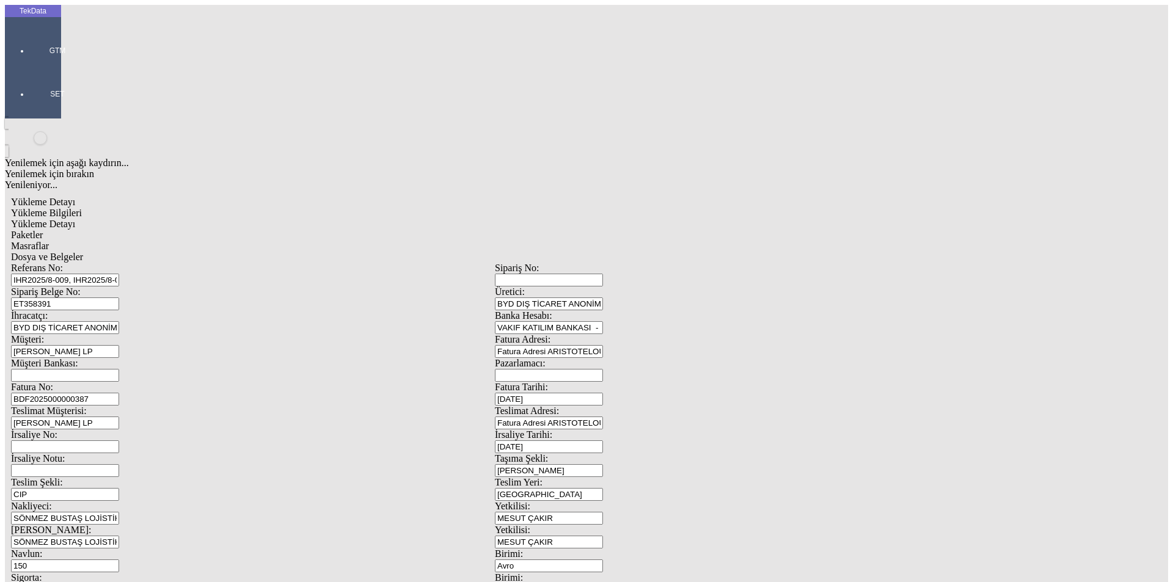
click at [10, 86] on div "TekData GTM SET Yenilemek için aşağı kaydırın... Yenilemek için bırakın Yenilen…" at bounding box center [495, 483] width 980 height 957
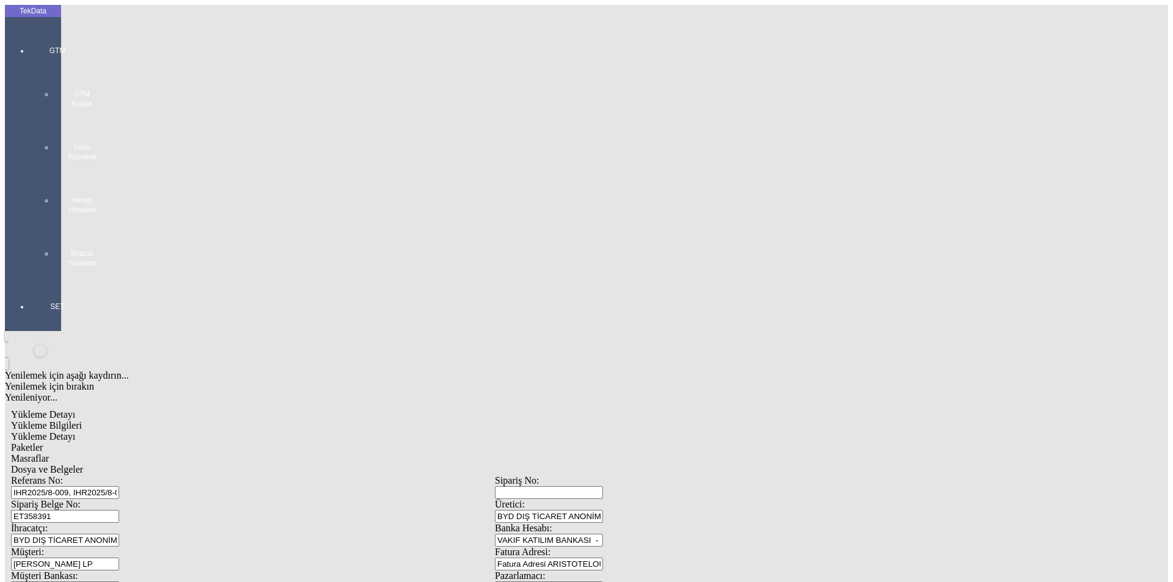
drag, startPoint x: 233, startPoint y: 113, endPoint x: 106, endPoint y: 105, distance: 127.4
click at [106, 499] on div "Sipariş Belge No: ET358391" at bounding box center [253, 511] width 484 height 24
click at [83, 464] on span "Dosya ve Belgeler" at bounding box center [47, 469] width 72 height 10
click at [82, 420] on span "Yükleme Bilgileri" at bounding box center [46, 425] width 71 height 10
